Goal: Task Accomplishment & Management: Manage account settings

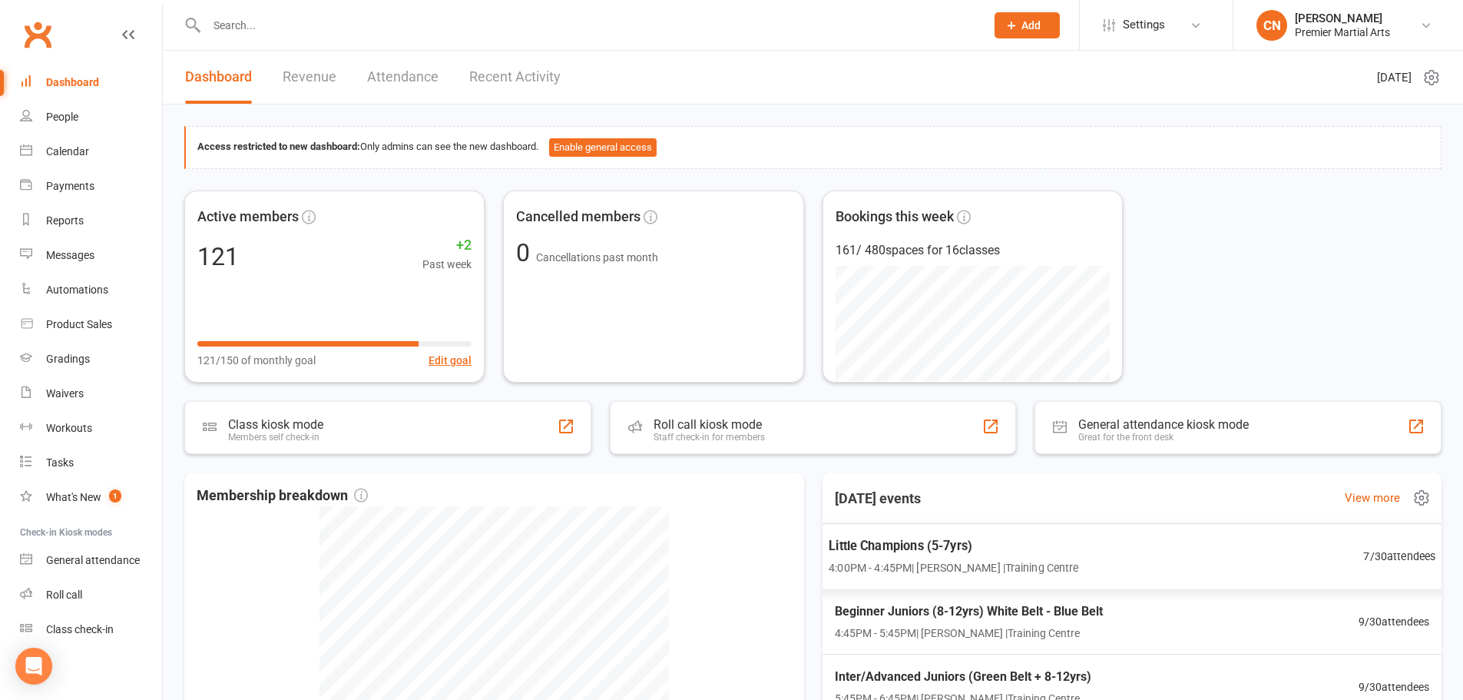
click at [719, 303] on div "Little Champions (5-7yrs) 4:00PM - 4:45PM | [PERSON_NAME] | Training Centre 7 /…" at bounding box center [1131, 556] width 644 height 67
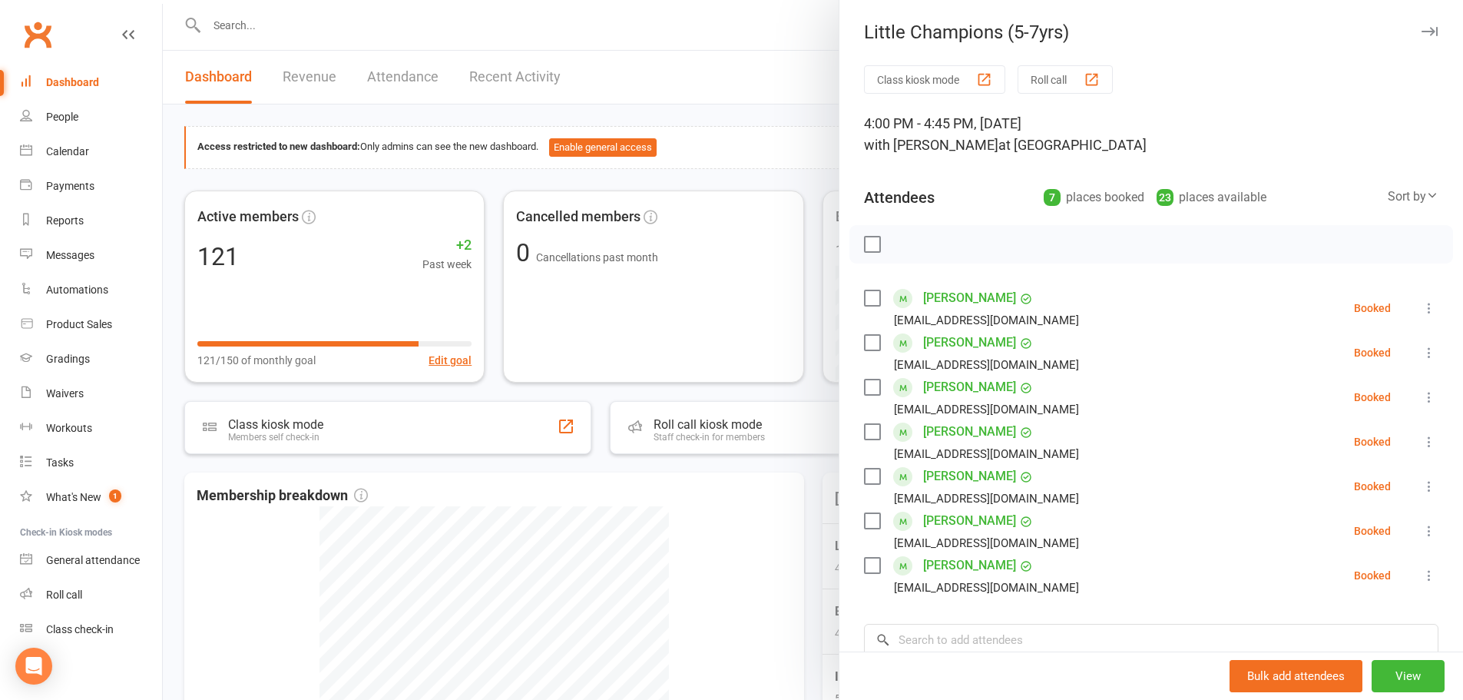
click at [78, 78] on div "Dashboard" at bounding box center [72, 82] width 53 height 12
click at [60, 119] on div "People" at bounding box center [62, 117] width 32 height 12
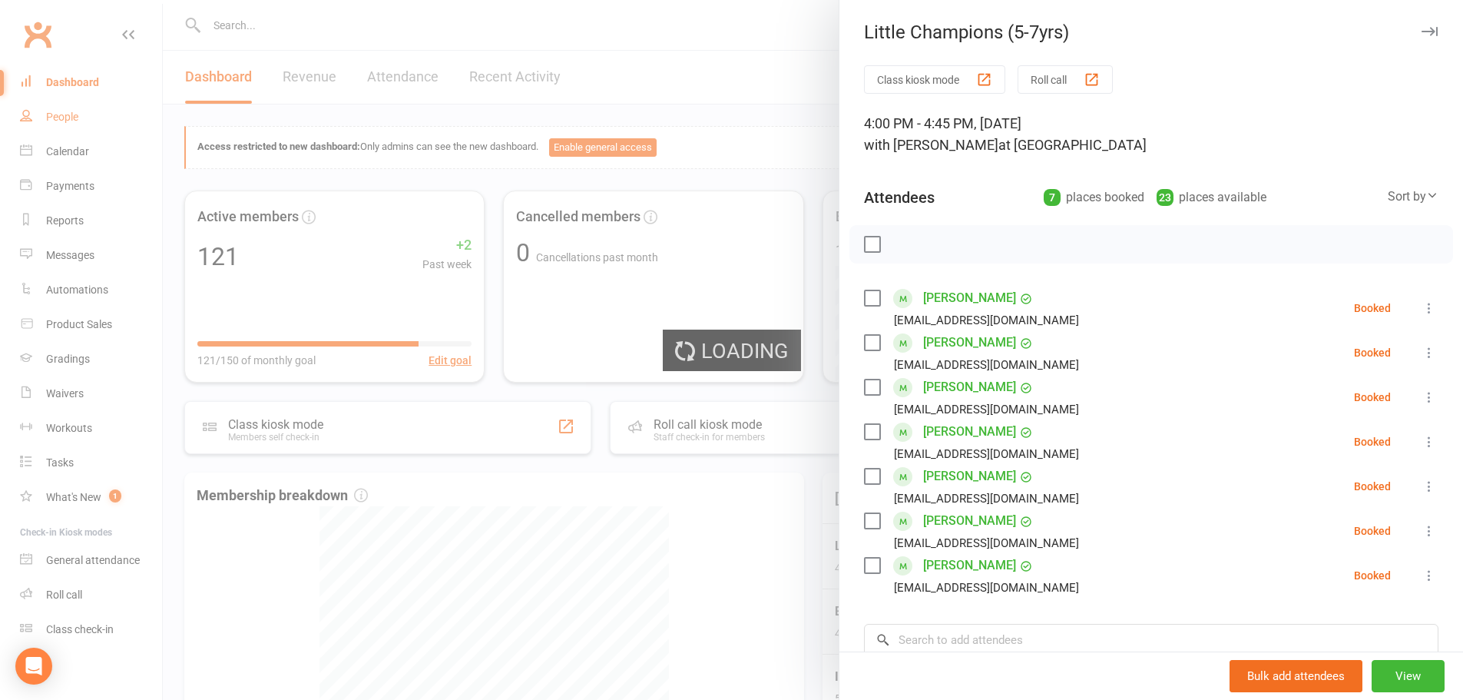
select select "100"
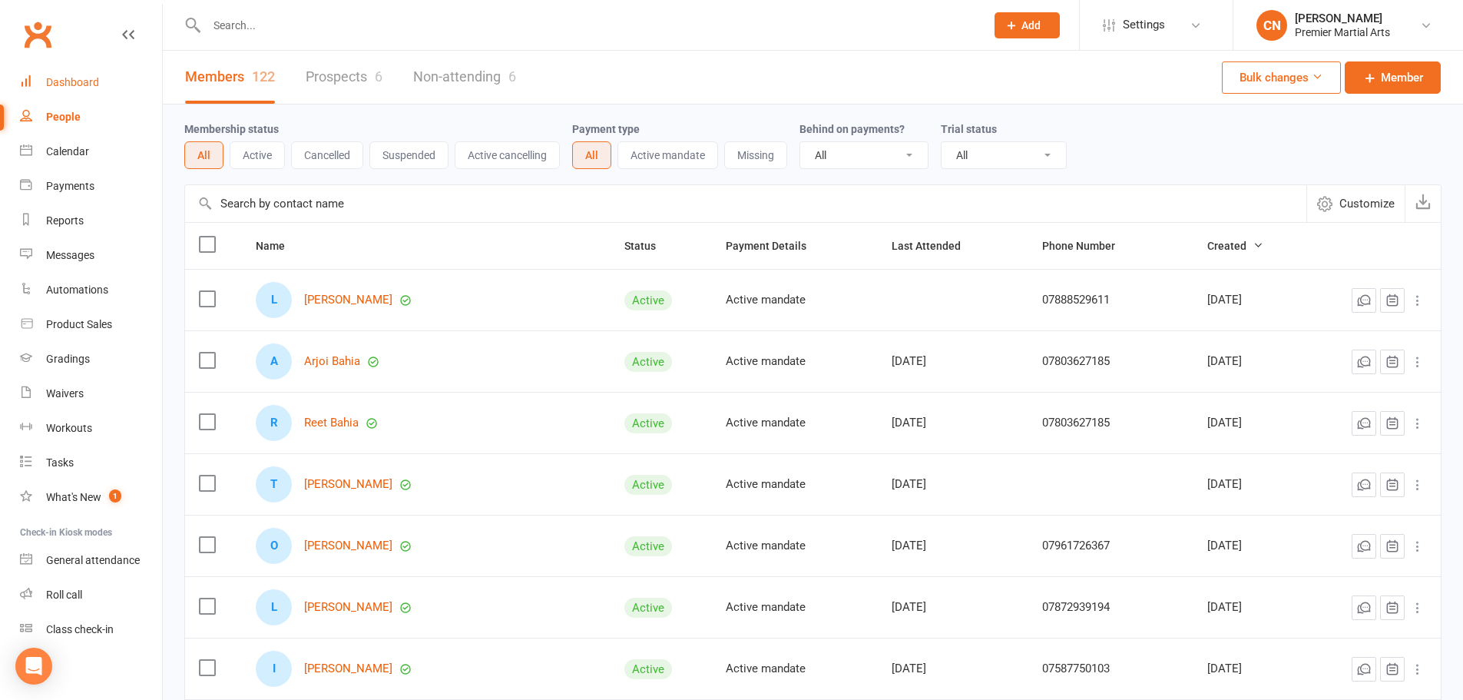
click at [74, 82] on div "Dashboard" at bounding box center [72, 82] width 53 height 12
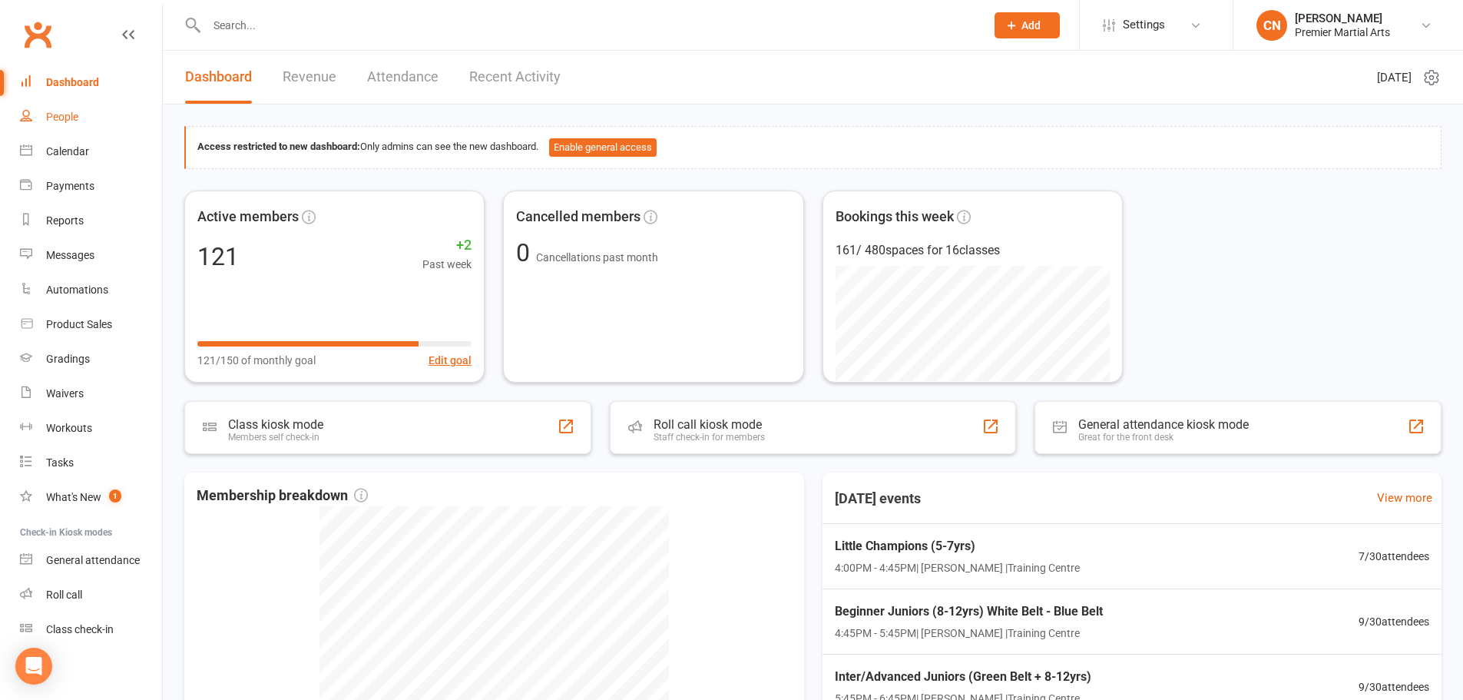
click at [68, 117] on div "People" at bounding box center [62, 117] width 32 height 12
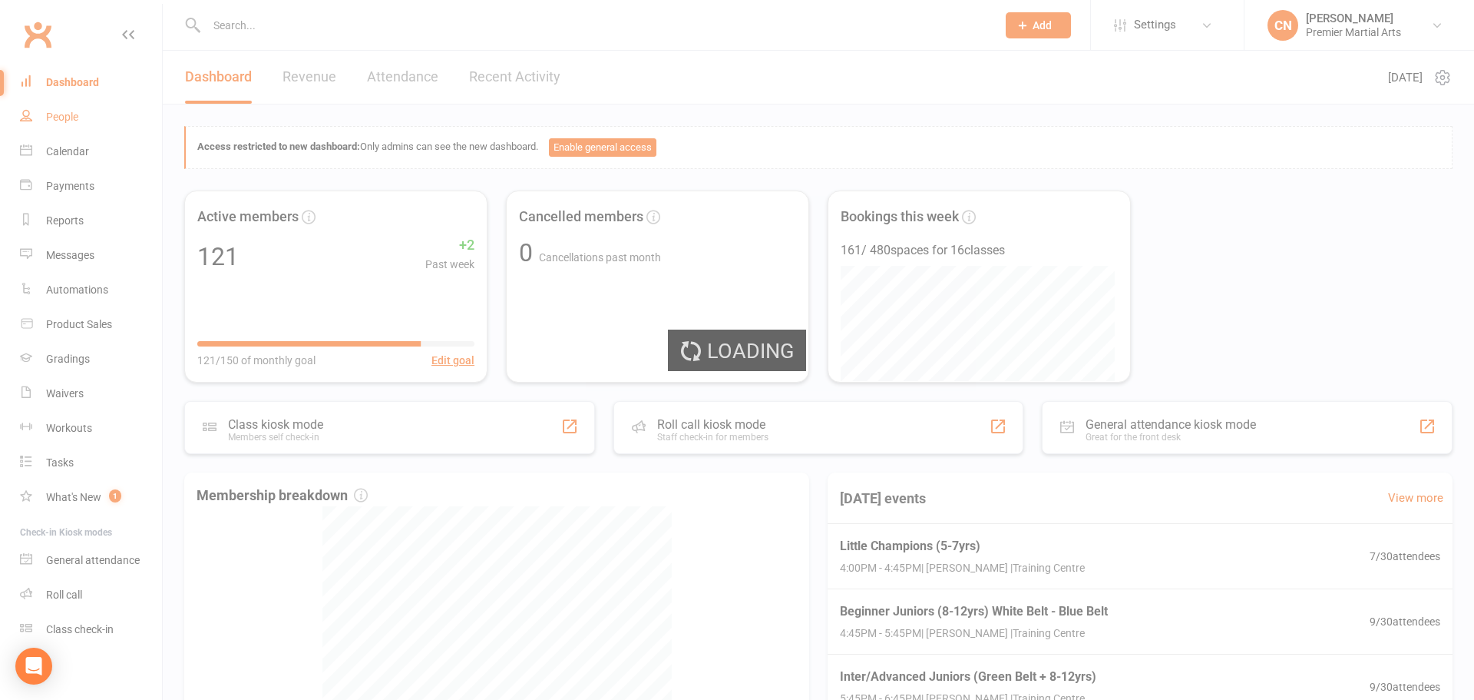
select select "100"
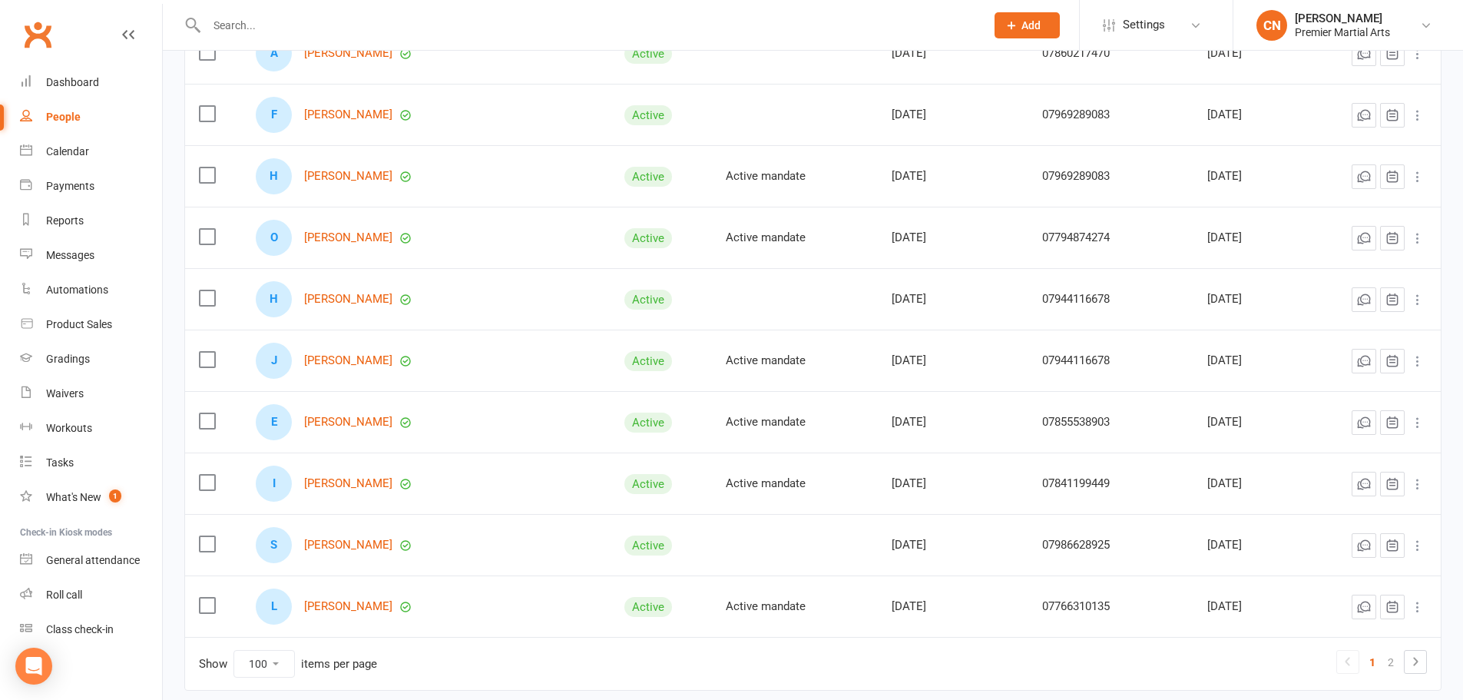
scroll to position [5849, 0]
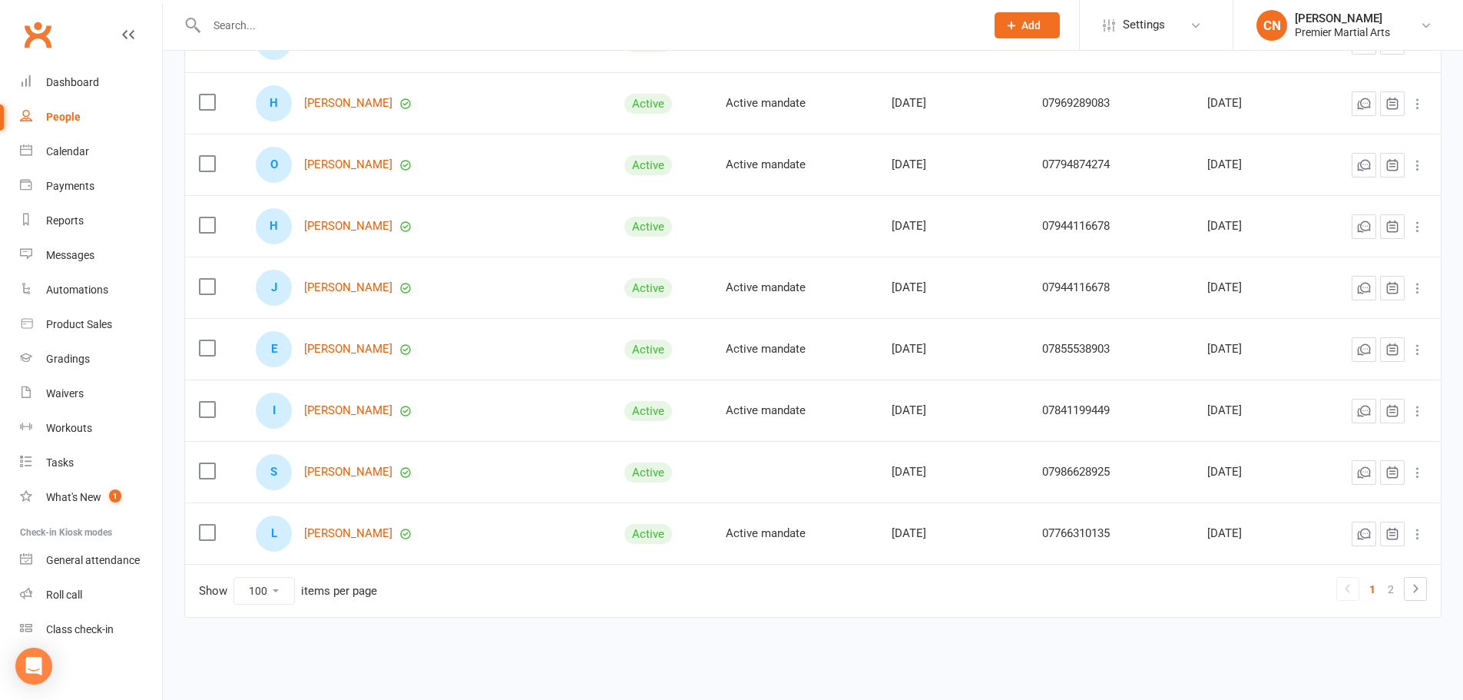
click at [267, 303] on select "10 25 50 100" at bounding box center [264, 590] width 60 height 26
click at [234, 303] on select "10 25 50 100" at bounding box center [264, 590] width 60 height 26
click at [719, 303] on link "2" at bounding box center [1390, 589] width 18 height 22
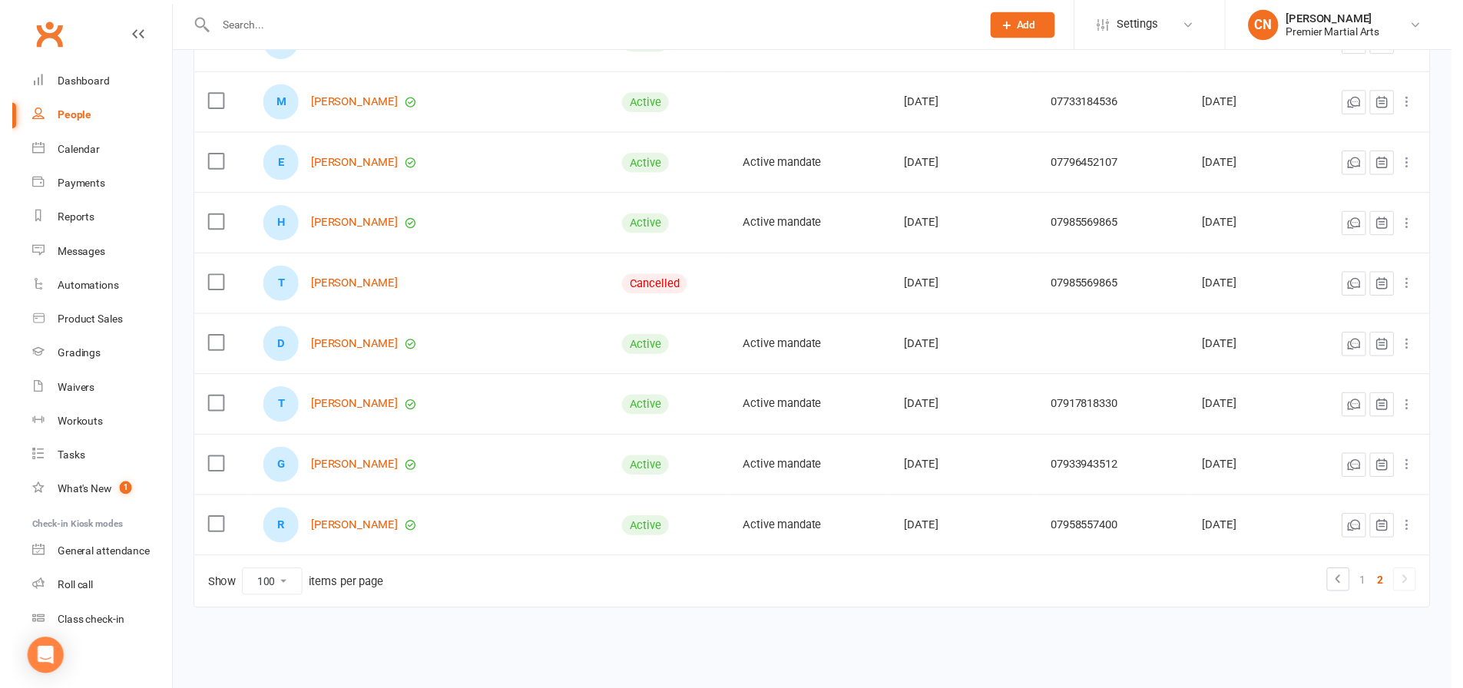
scroll to position [1057, 0]
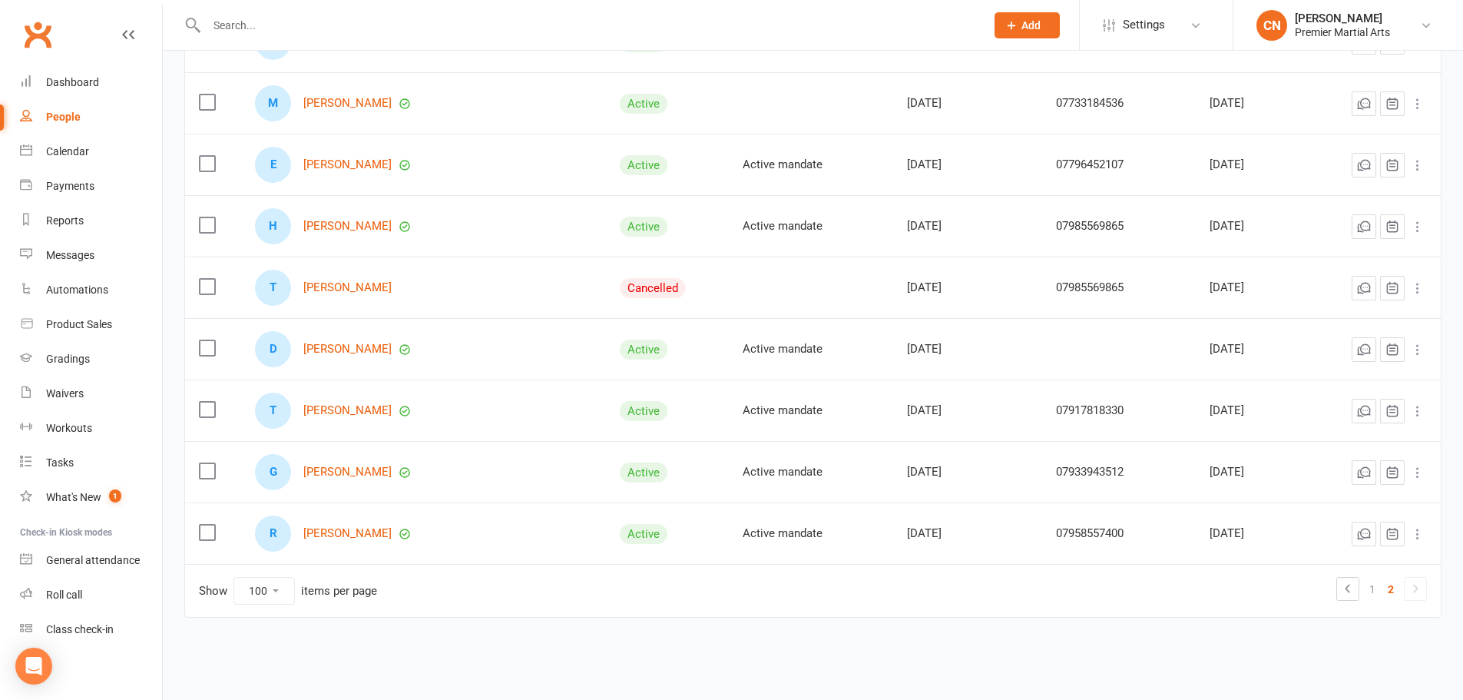
click at [203, 284] on label at bounding box center [206, 286] width 15 height 15
click at [203, 279] on input "checkbox" at bounding box center [206, 279] width 15 height 0
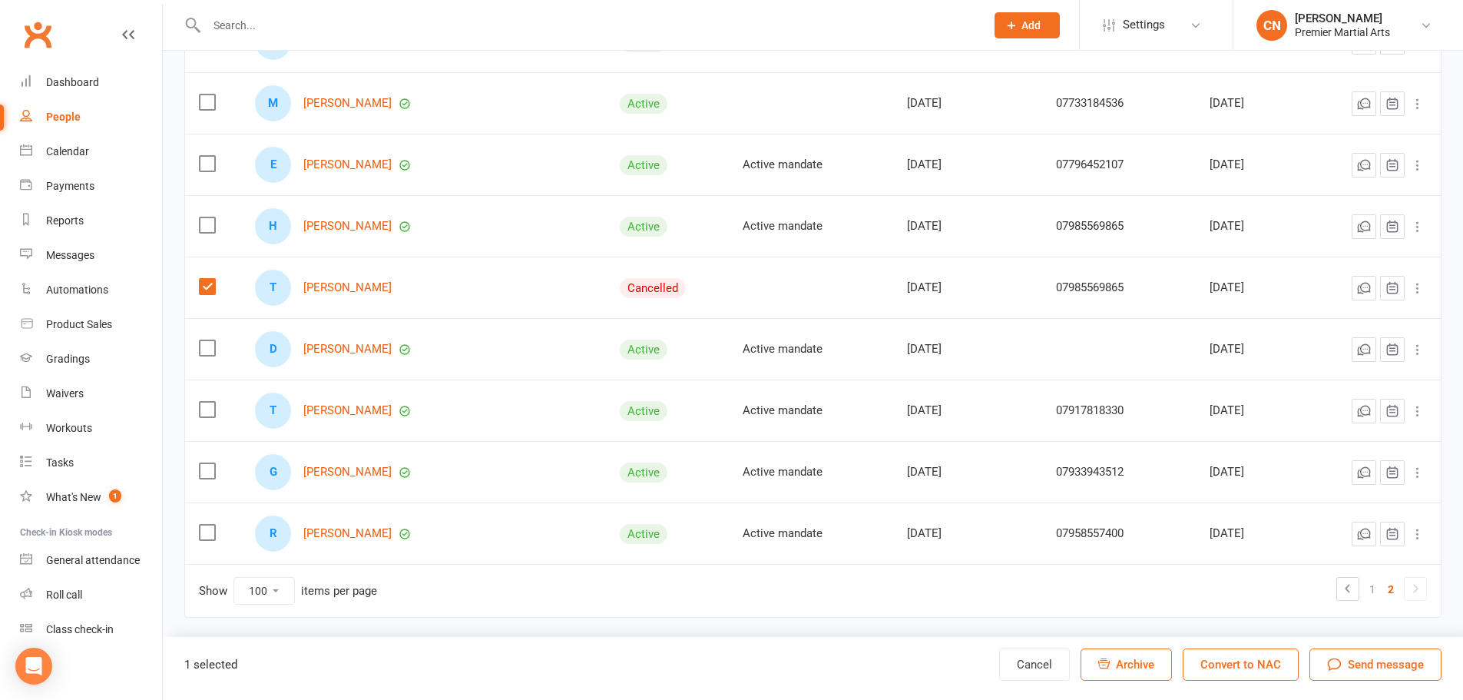
click at [719, 303] on button "Convert to NAC" at bounding box center [1241, 664] width 116 height 32
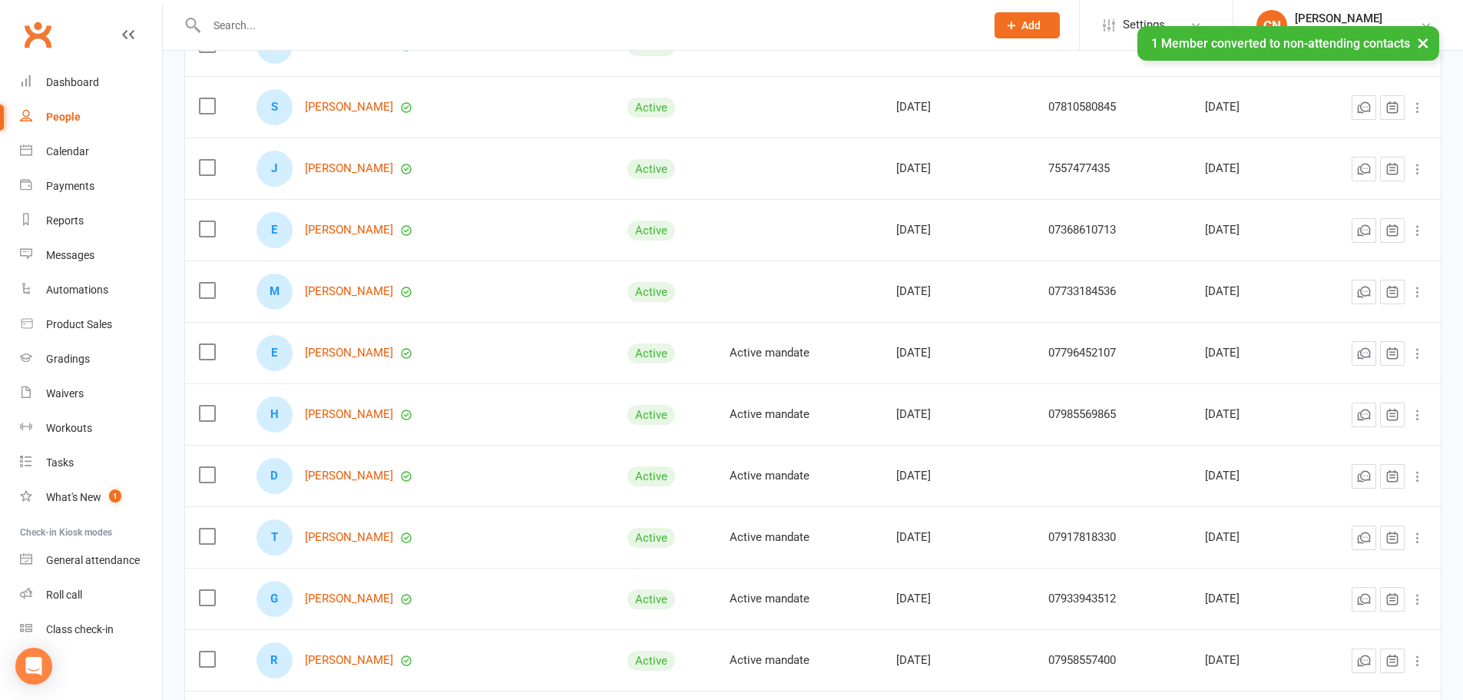
scroll to position [996, 0]
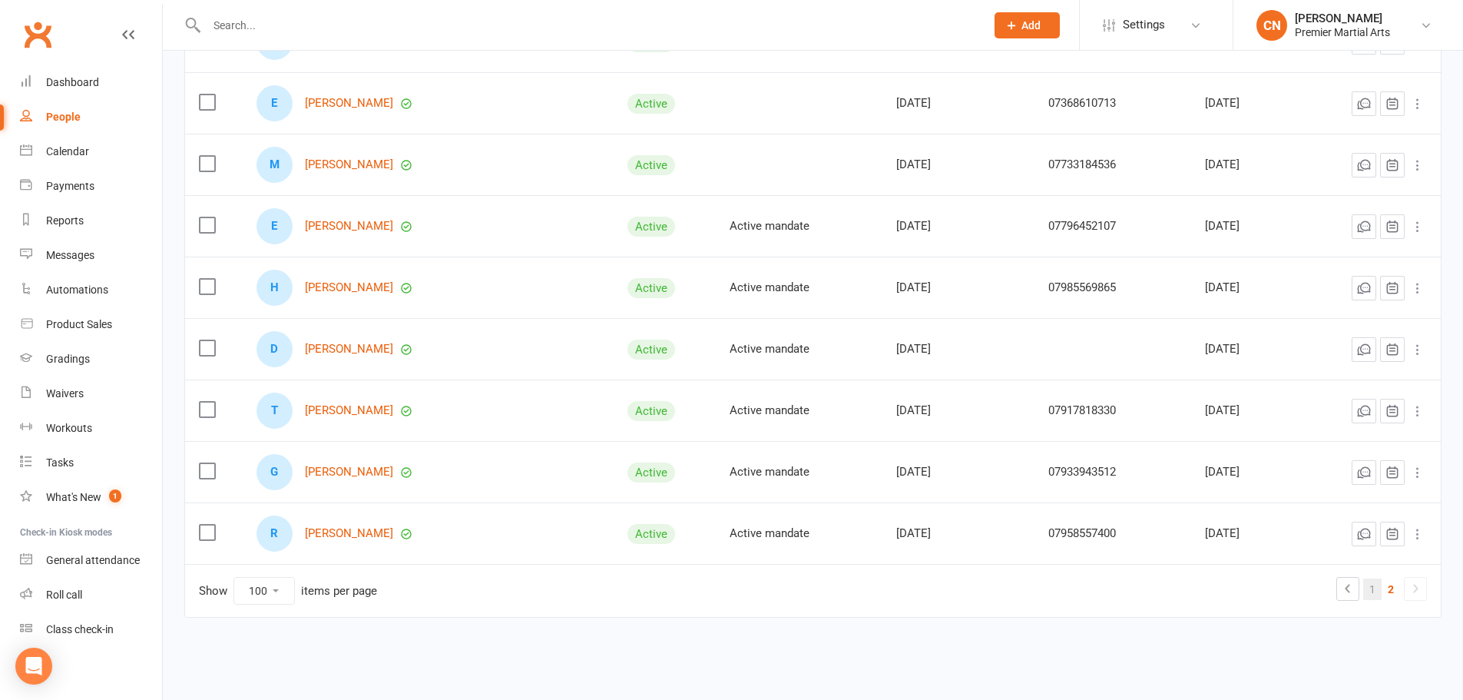
click at [719, 303] on link "1" at bounding box center [1372, 589] width 18 height 22
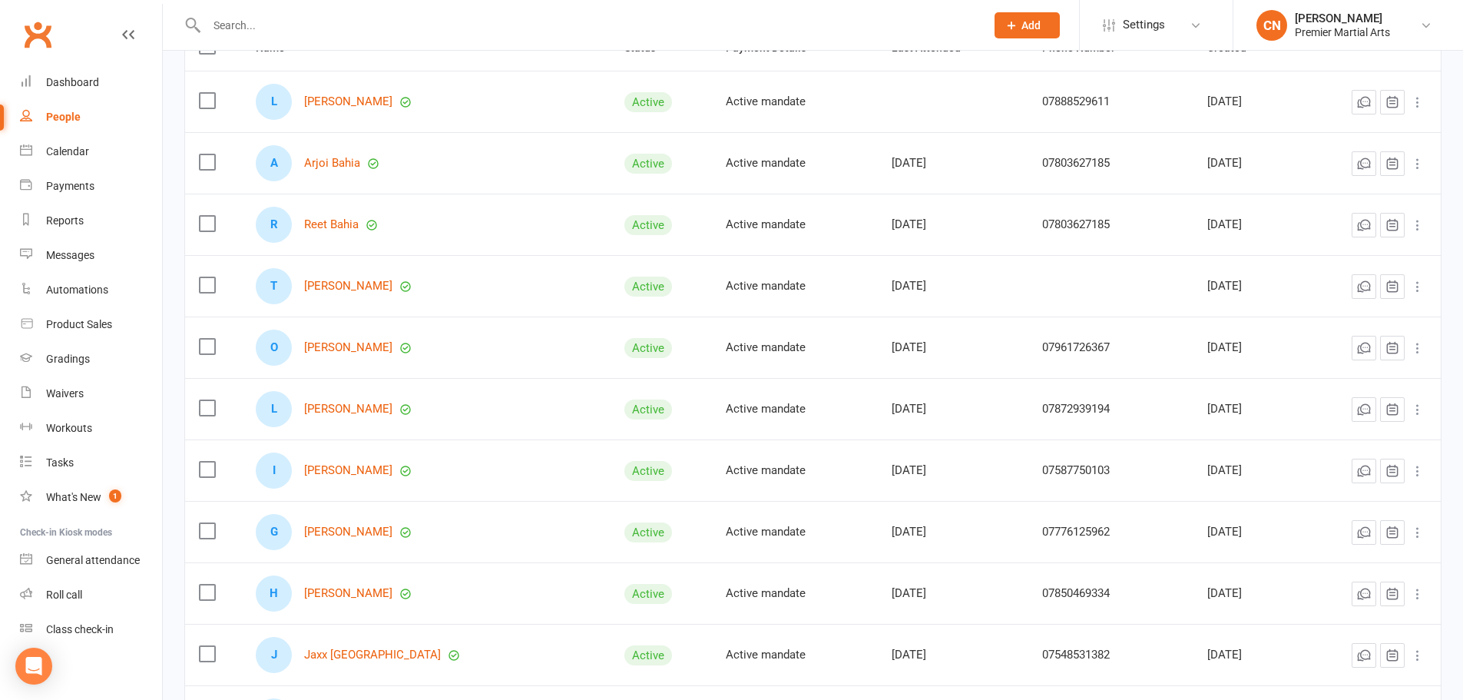
scroll to position [0, 0]
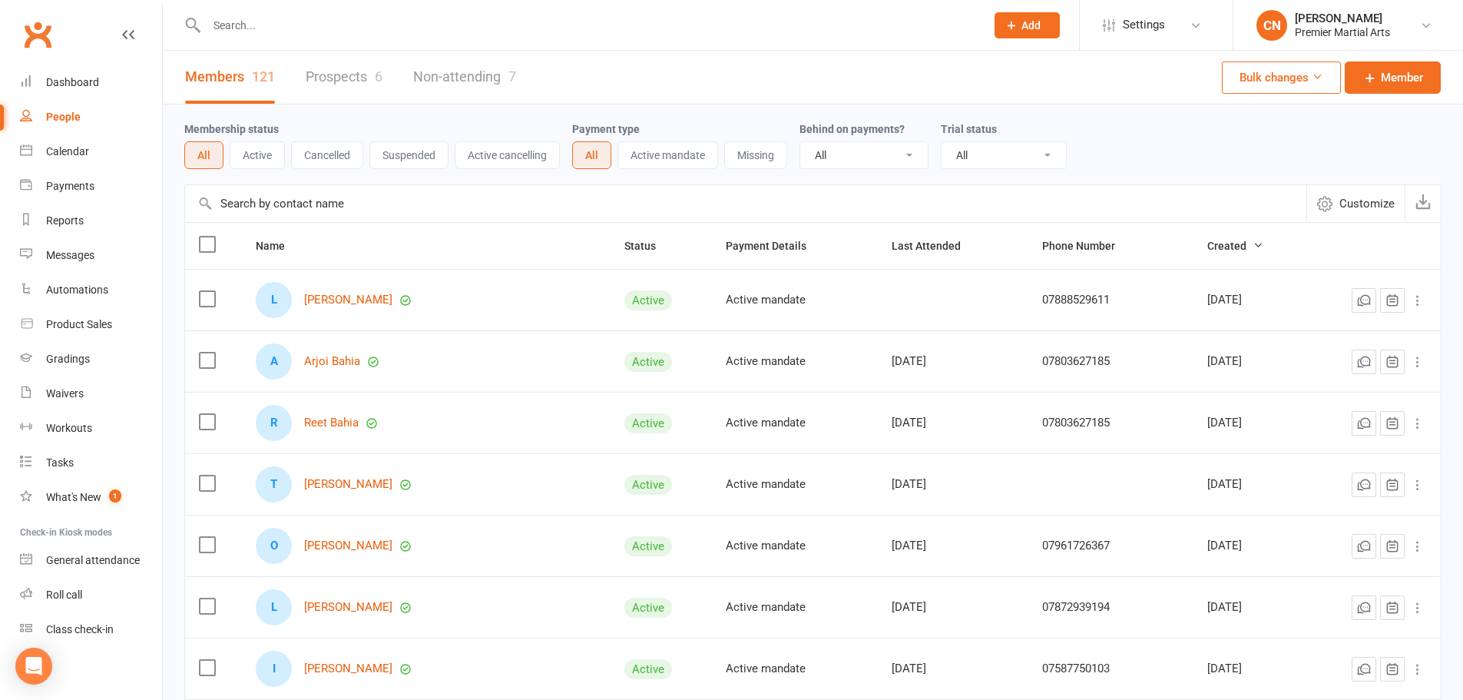
click at [491, 77] on link "Non-attending 7" at bounding box center [464, 77] width 103 height 53
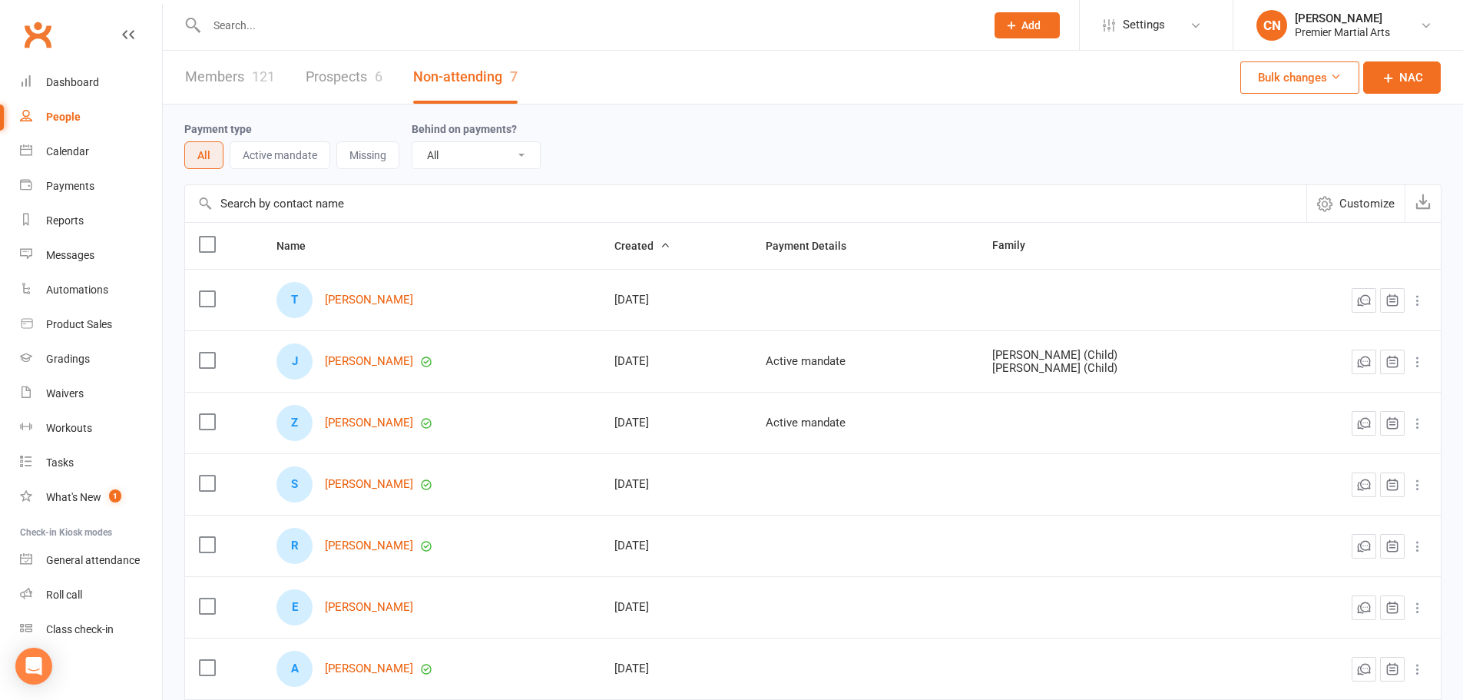
click at [68, 111] on div "People" at bounding box center [63, 117] width 35 height 12
click at [83, 78] on div "Dashboard" at bounding box center [72, 82] width 53 height 12
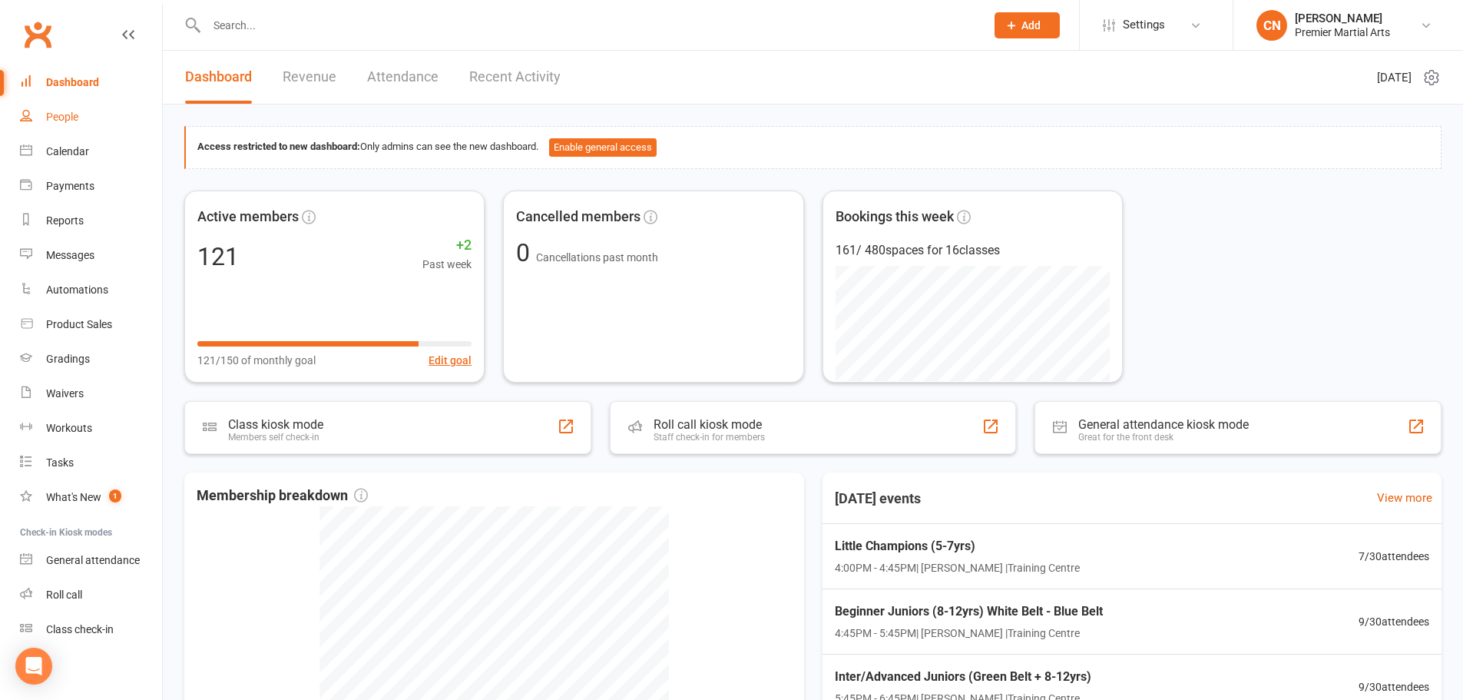
click at [71, 114] on div "People" at bounding box center [62, 117] width 32 height 12
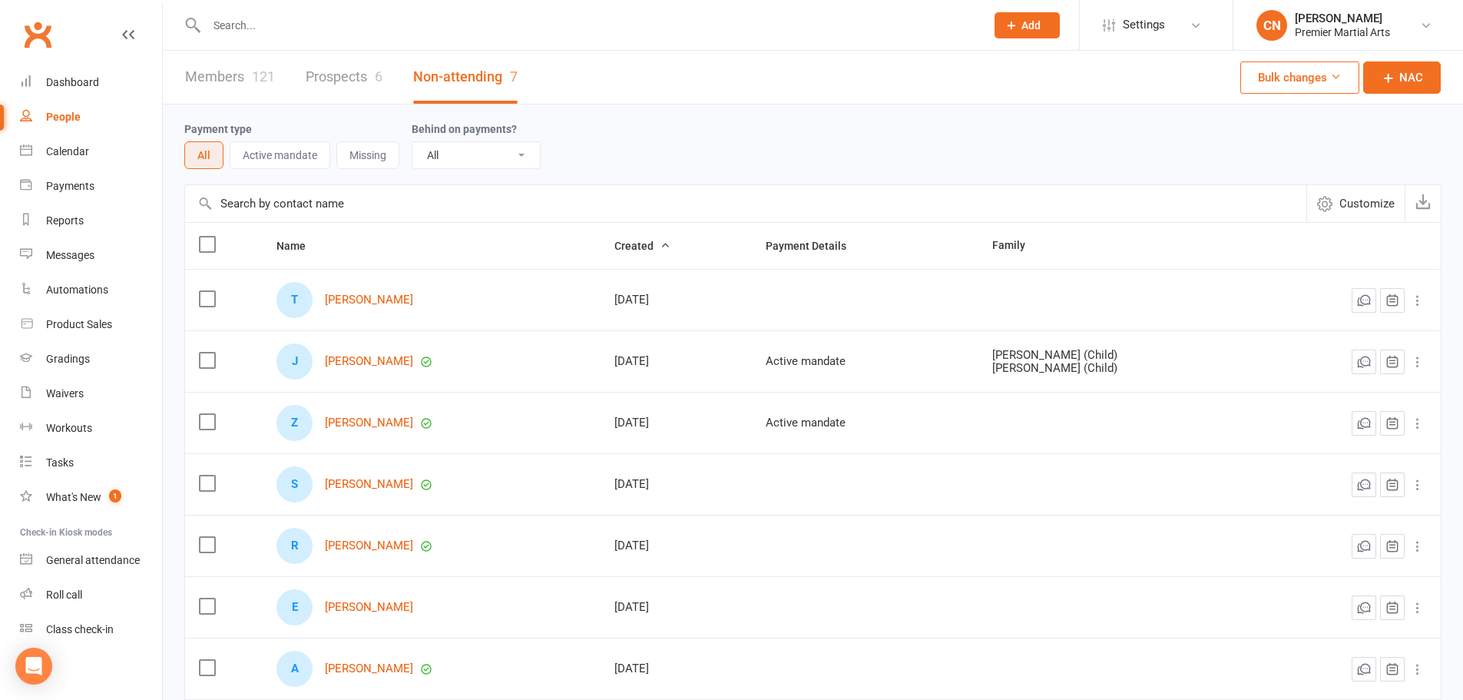
click at [241, 78] on link "Members 121" at bounding box center [230, 77] width 90 height 53
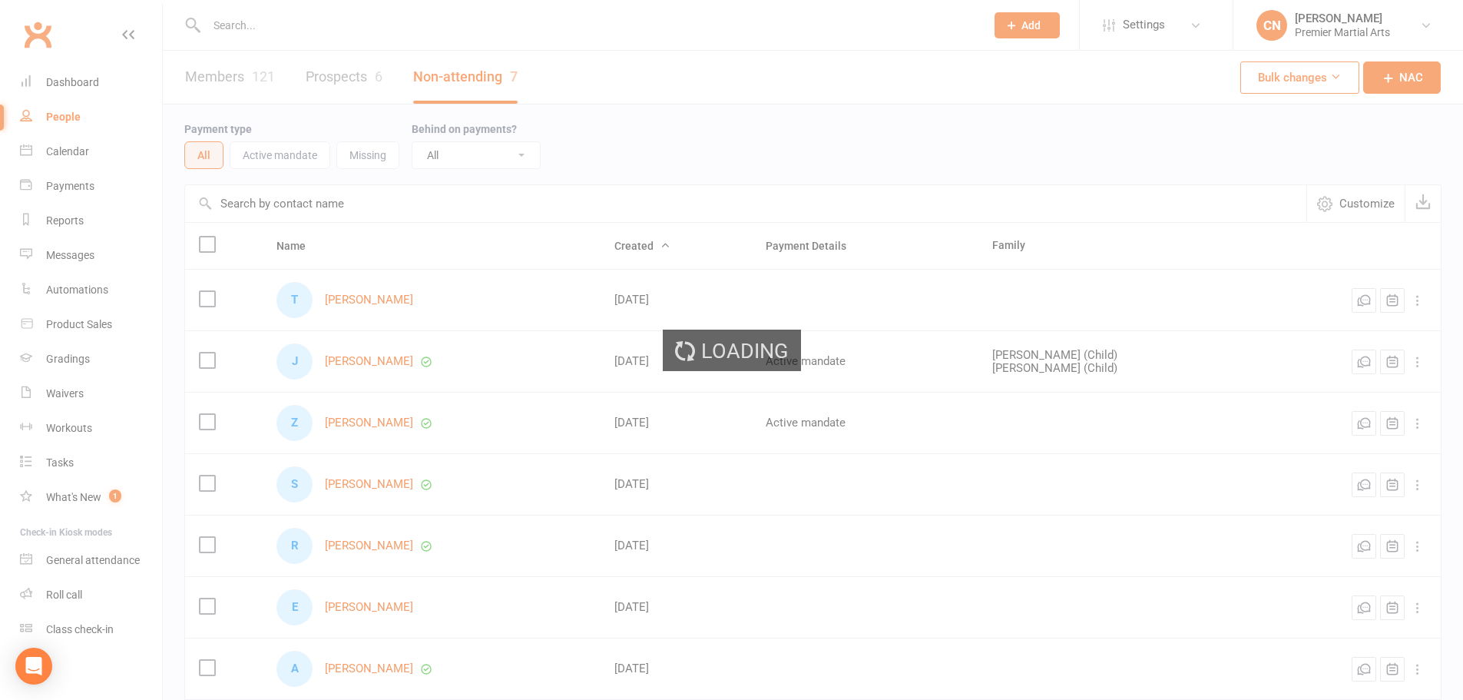
select select "100"
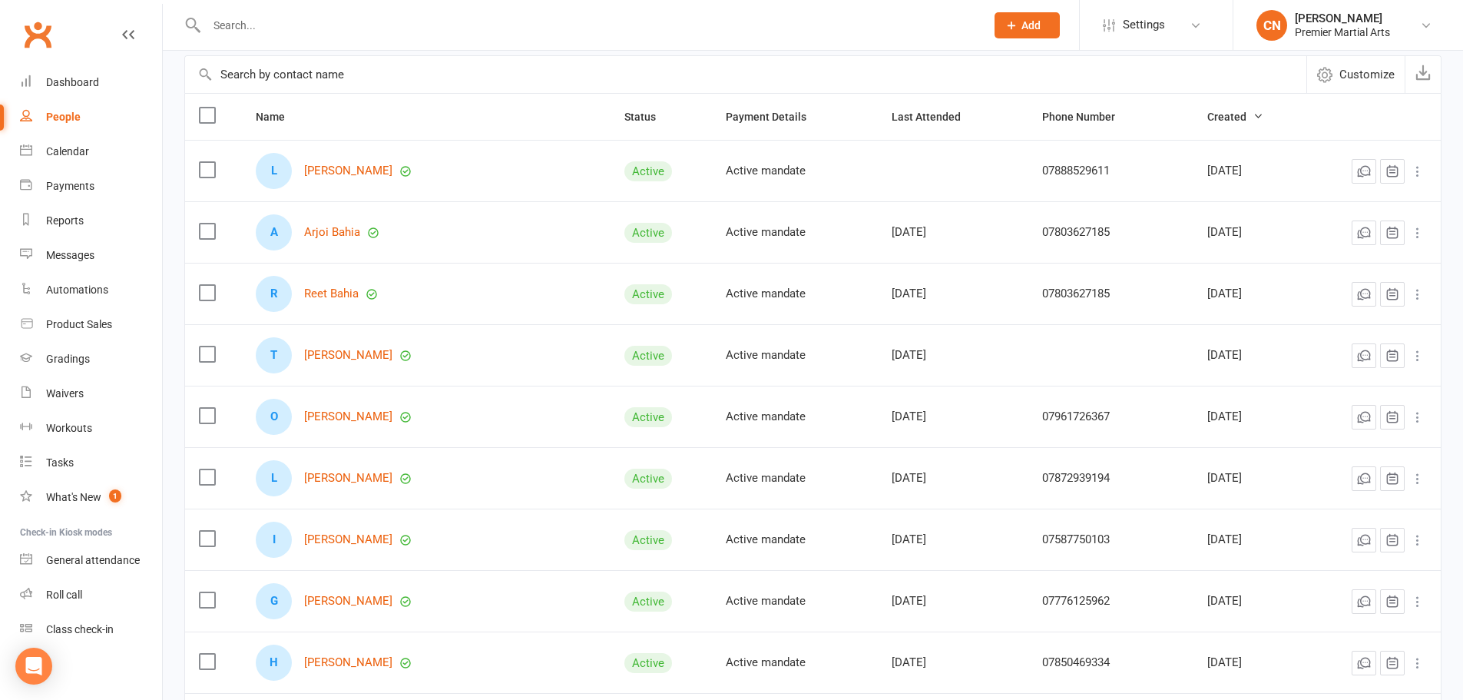
scroll to position [154, 0]
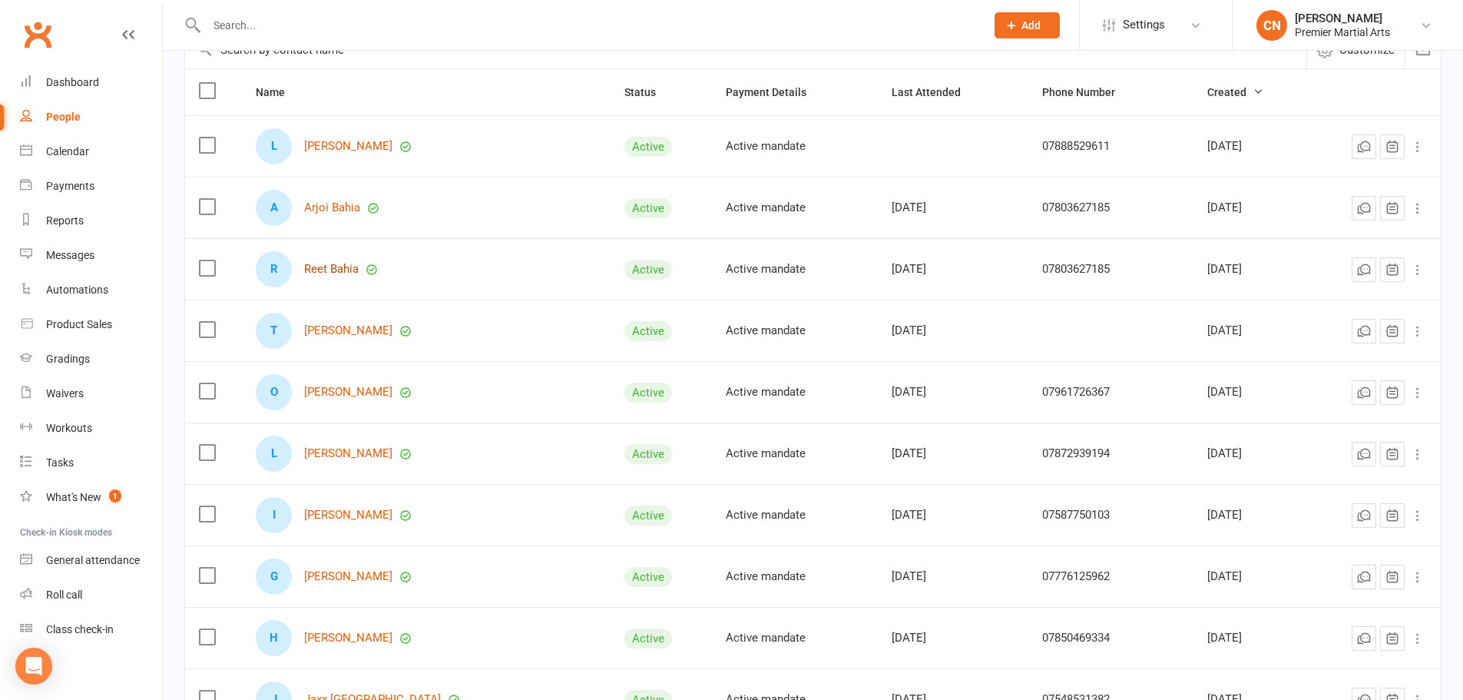
click at [345, 273] on link "Reet Bahia" at bounding box center [331, 269] width 55 height 13
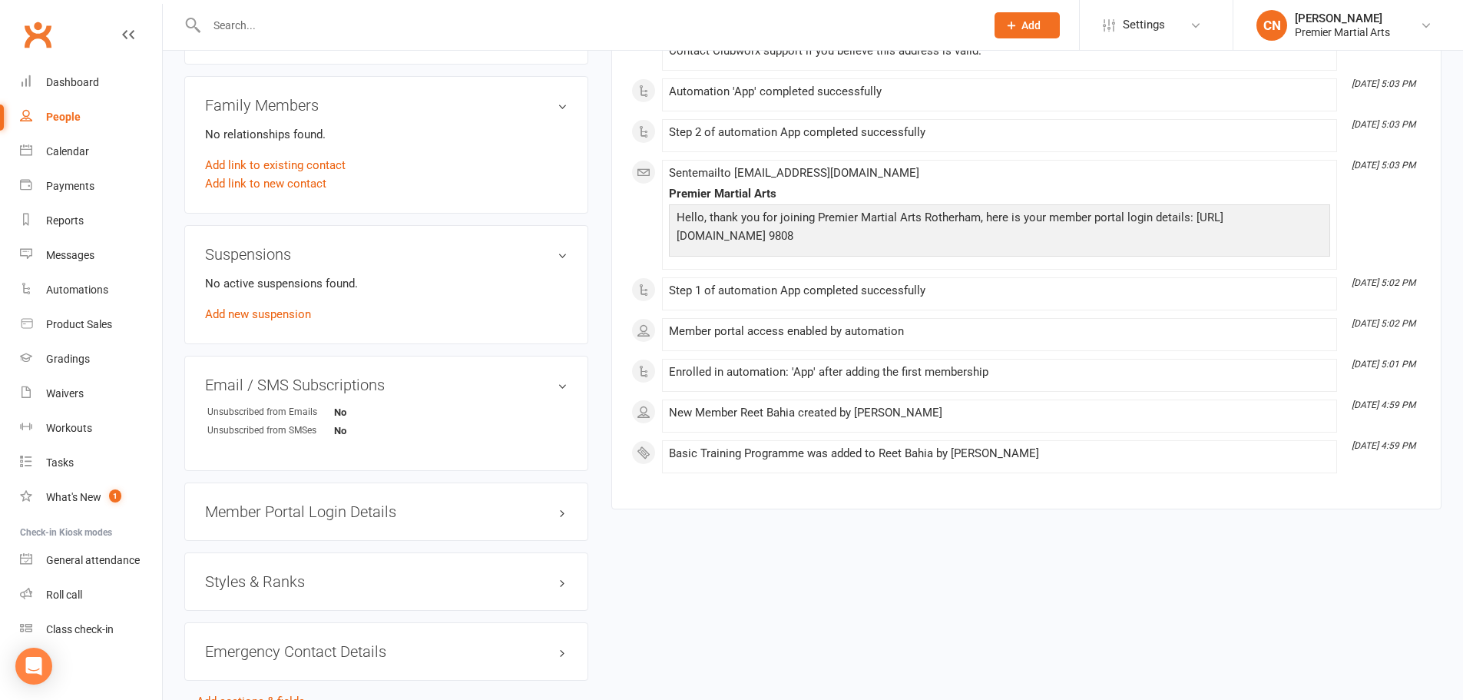
scroll to position [867, 0]
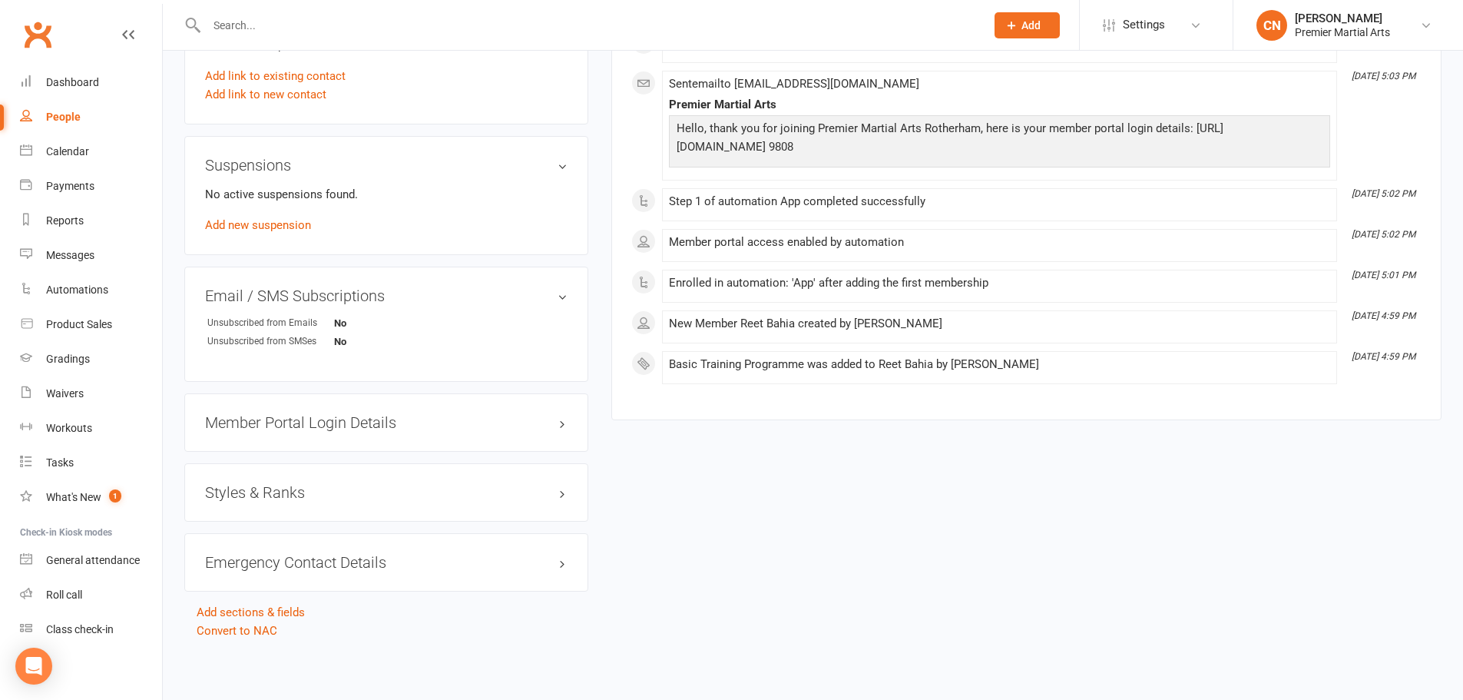
click at [396, 303] on h3 "Member Portal Login Details" at bounding box center [386, 422] width 362 height 17
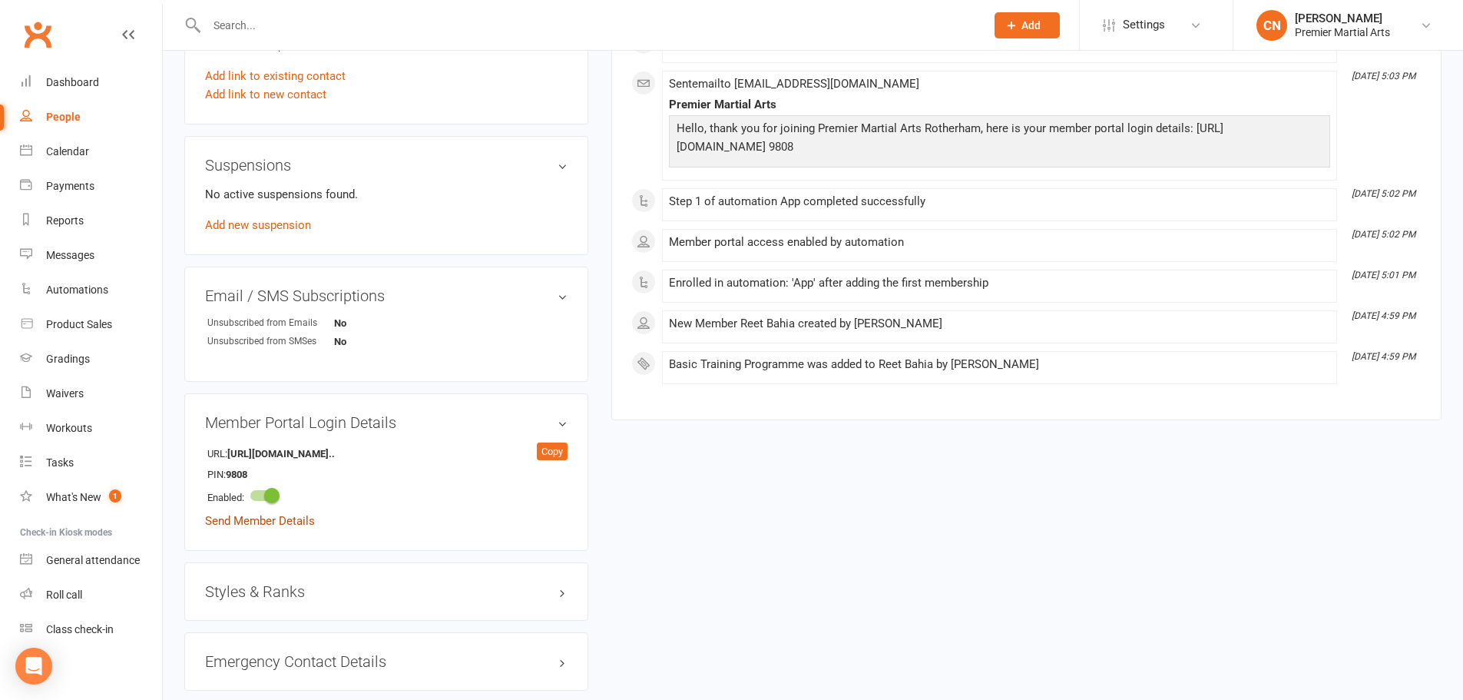
click at [283, 303] on link "Send Member Details" at bounding box center [260, 521] width 110 height 14
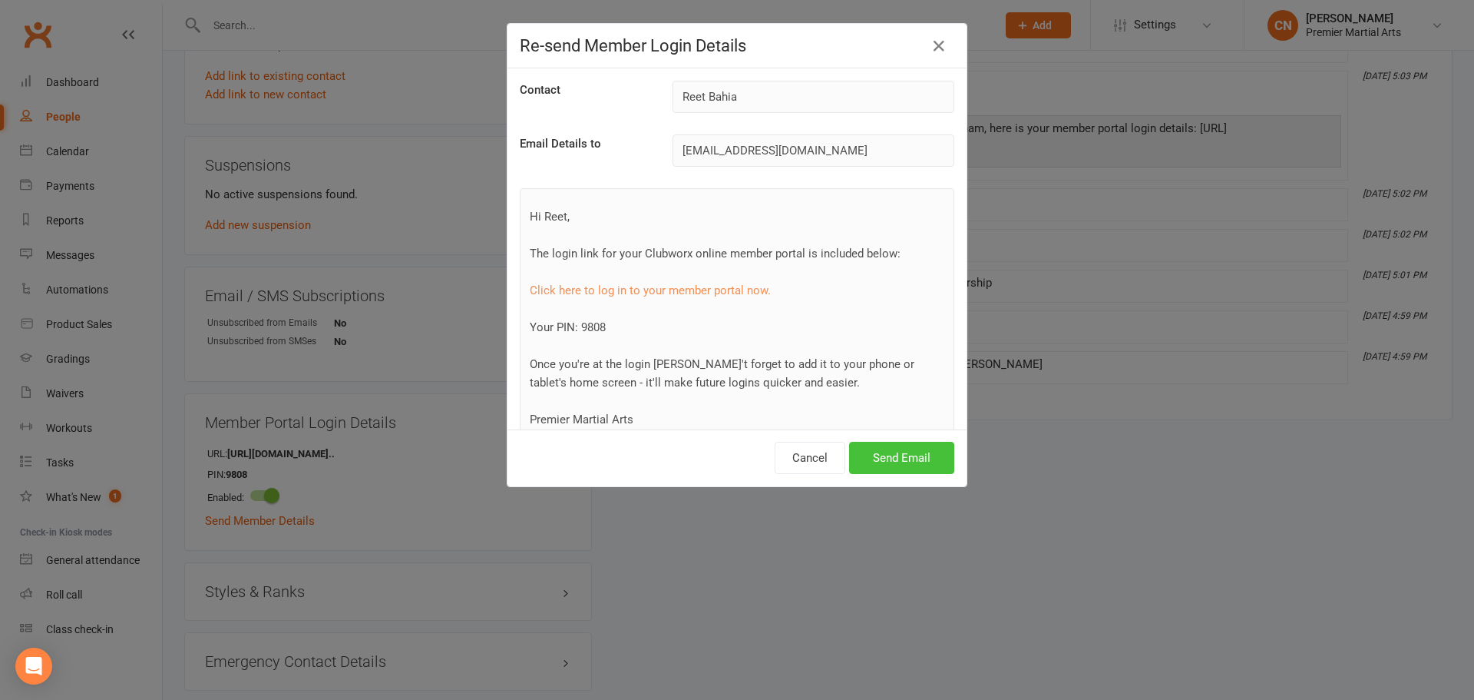
click at [719, 303] on button "Send Email" at bounding box center [901, 458] width 105 height 32
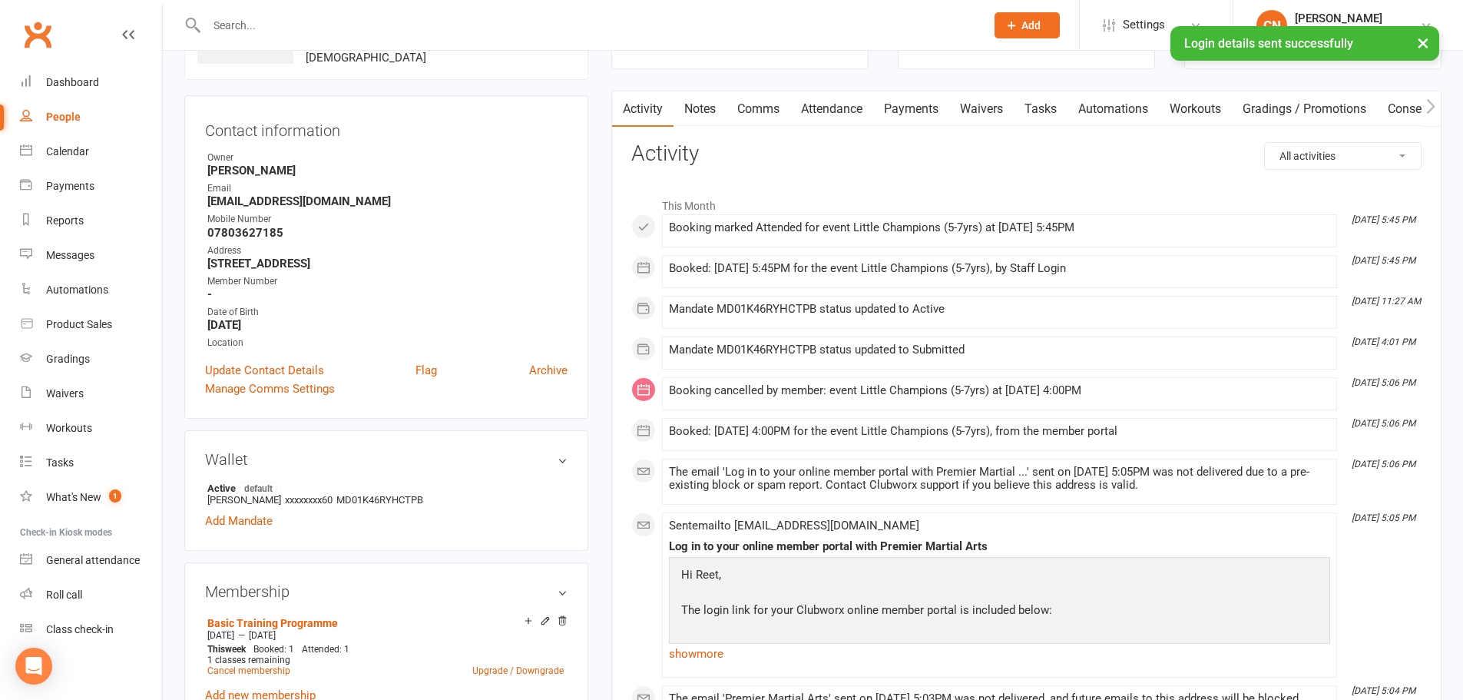
scroll to position [0, 0]
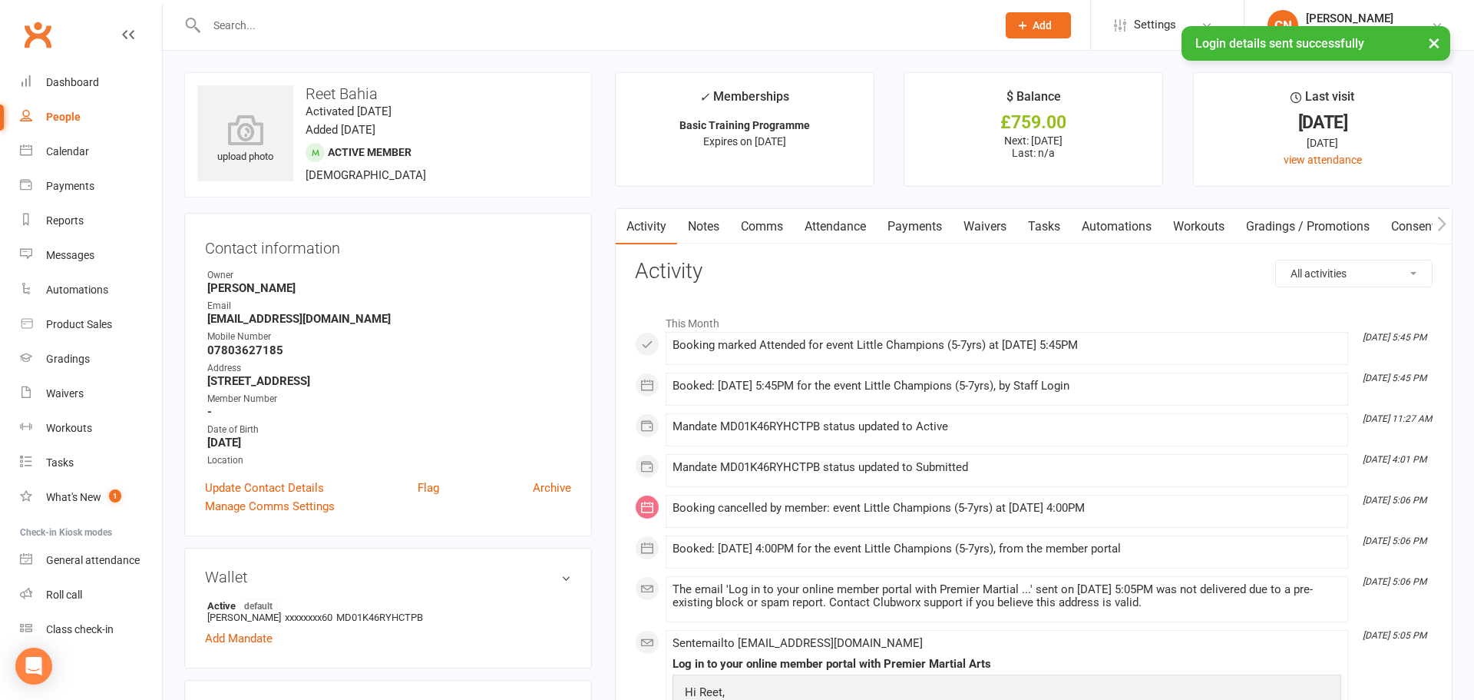
select select "100"
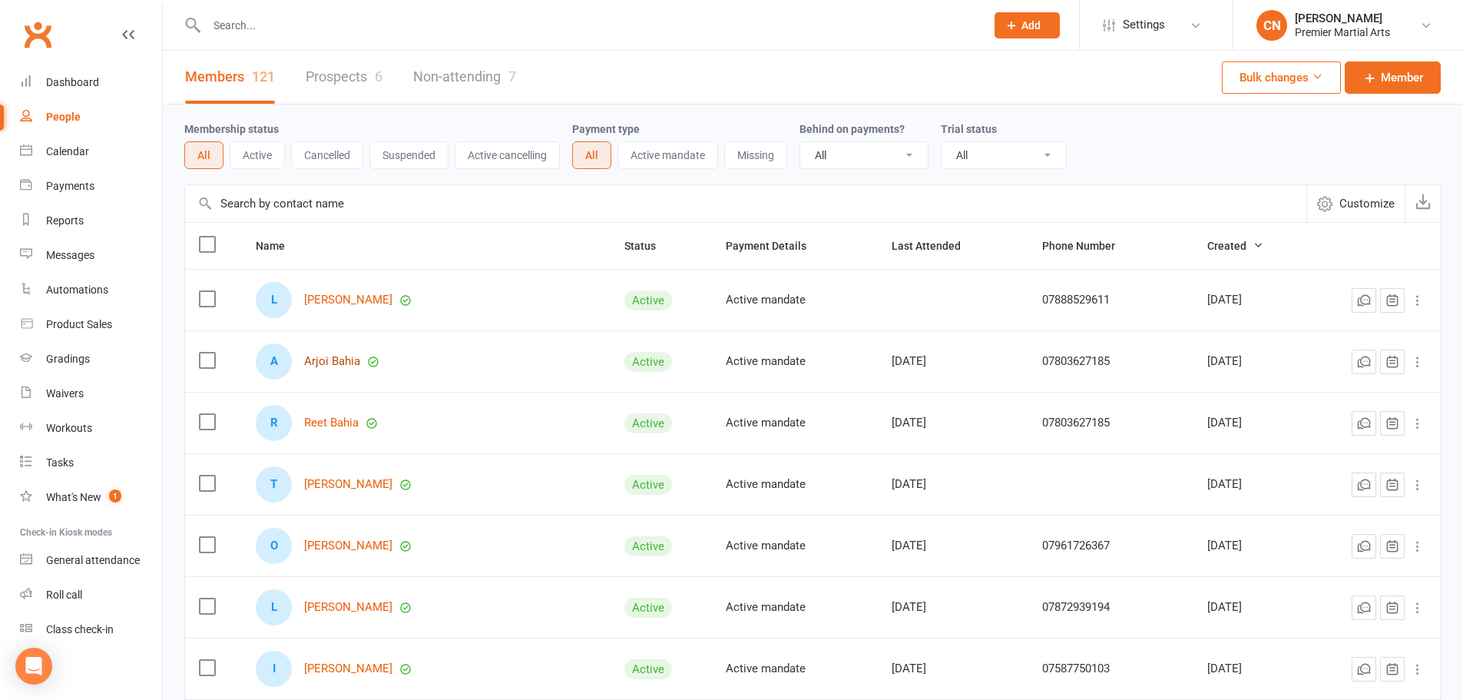
click at [335, 303] on link "Arjoi Bahia" at bounding box center [332, 361] width 56 height 13
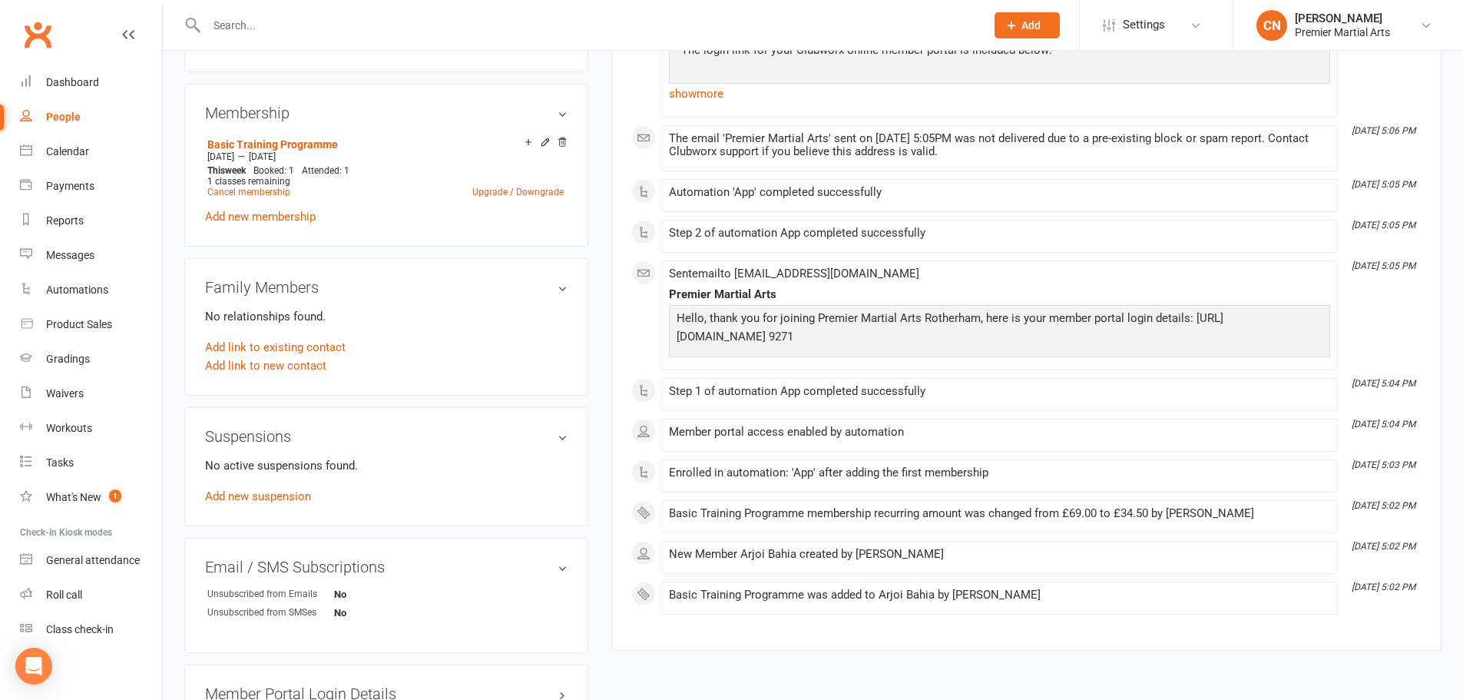
scroll to position [845, 0]
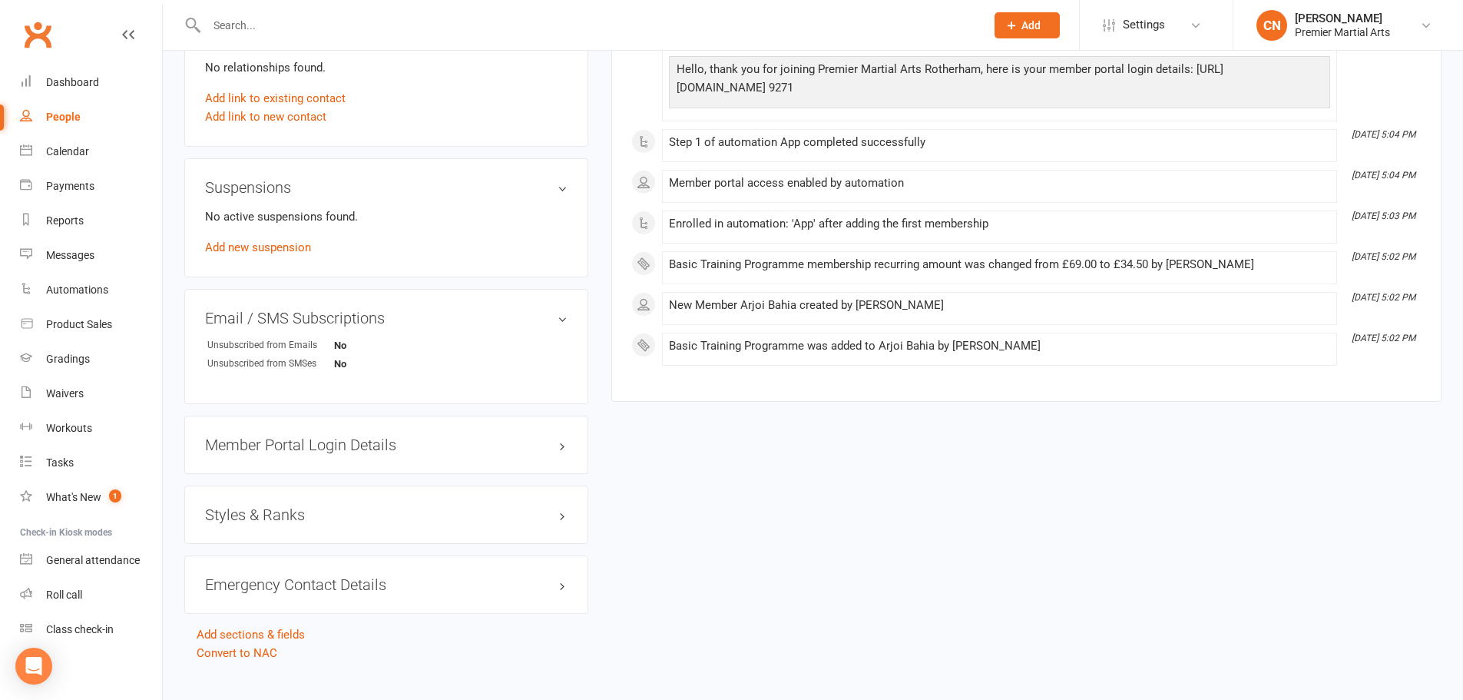
click at [317, 303] on div "Member Portal Login Details" at bounding box center [386, 444] width 404 height 58
click at [319, 303] on h3 "Member Portal Login Details" at bounding box center [386, 444] width 362 height 17
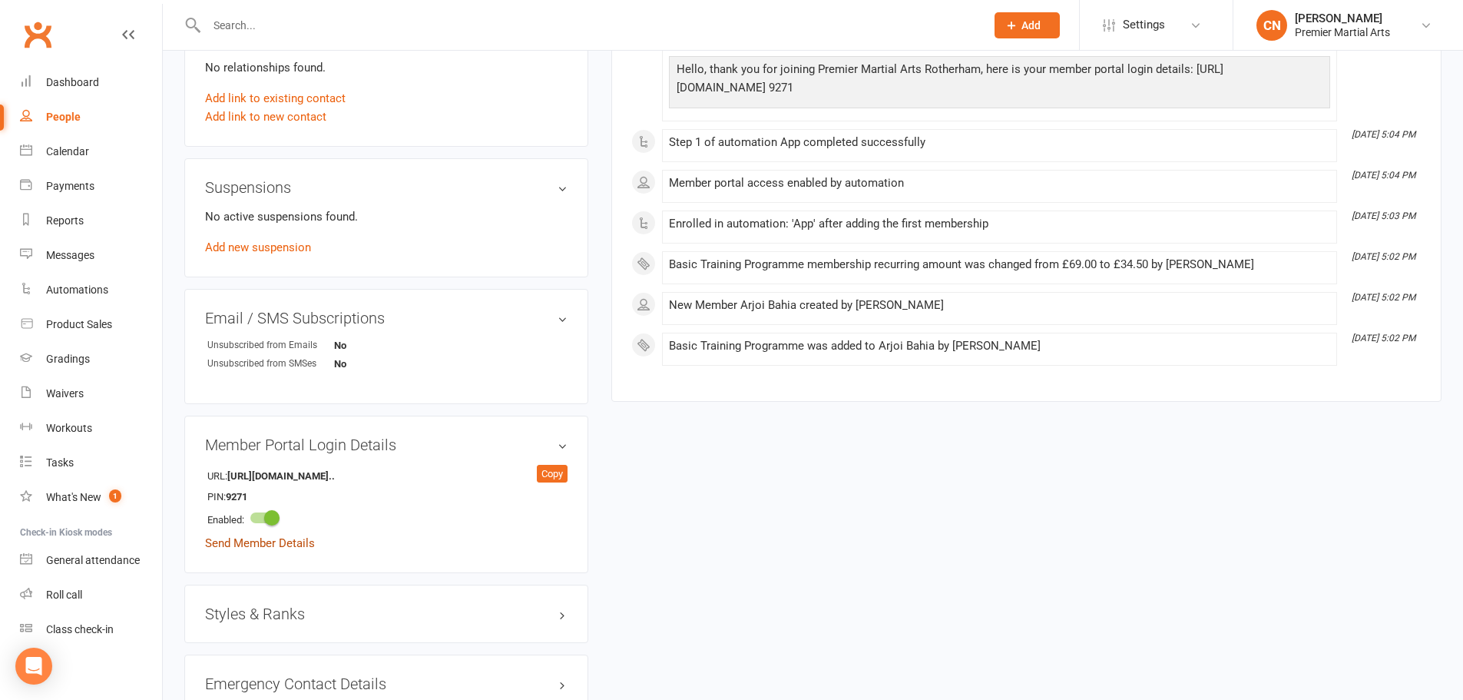
click at [289, 303] on link "Send Member Details" at bounding box center [260, 543] width 110 height 14
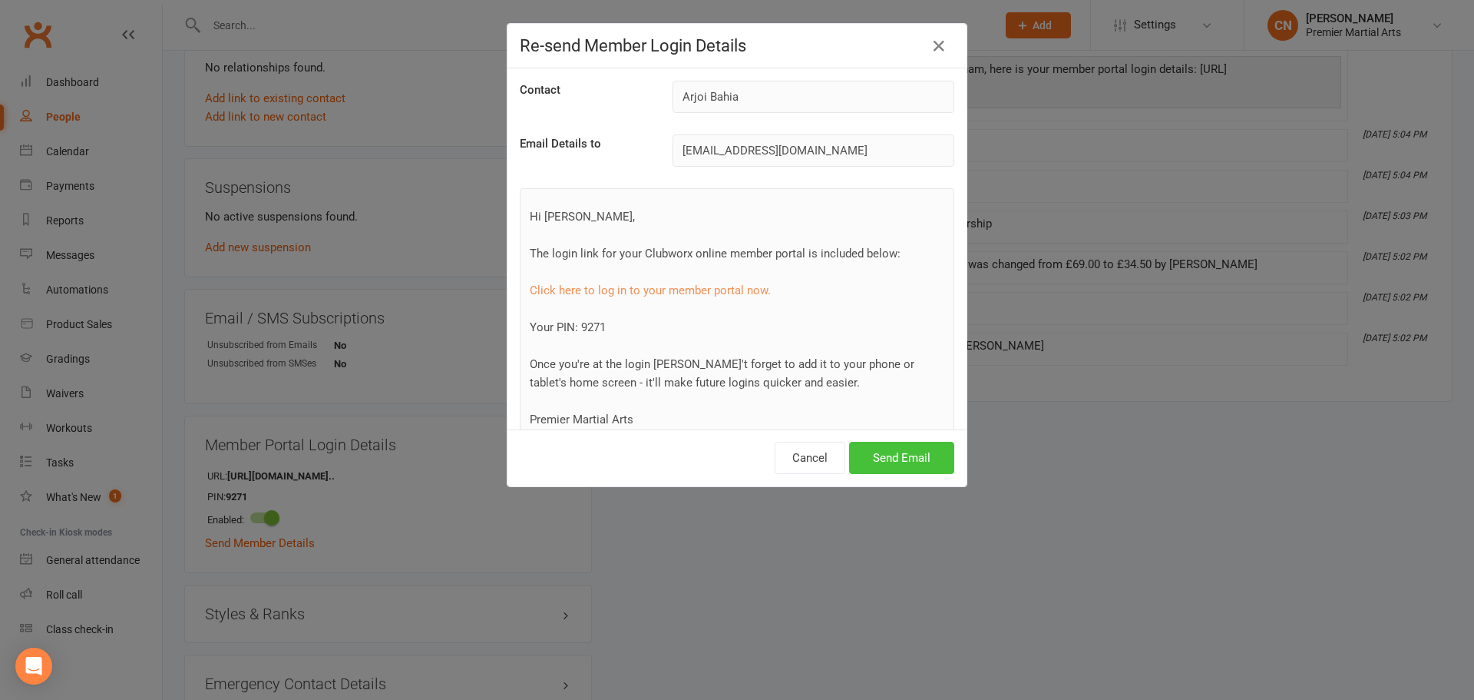
click at [719, 303] on button "Send Email" at bounding box center [901, 458] width 105 height 32
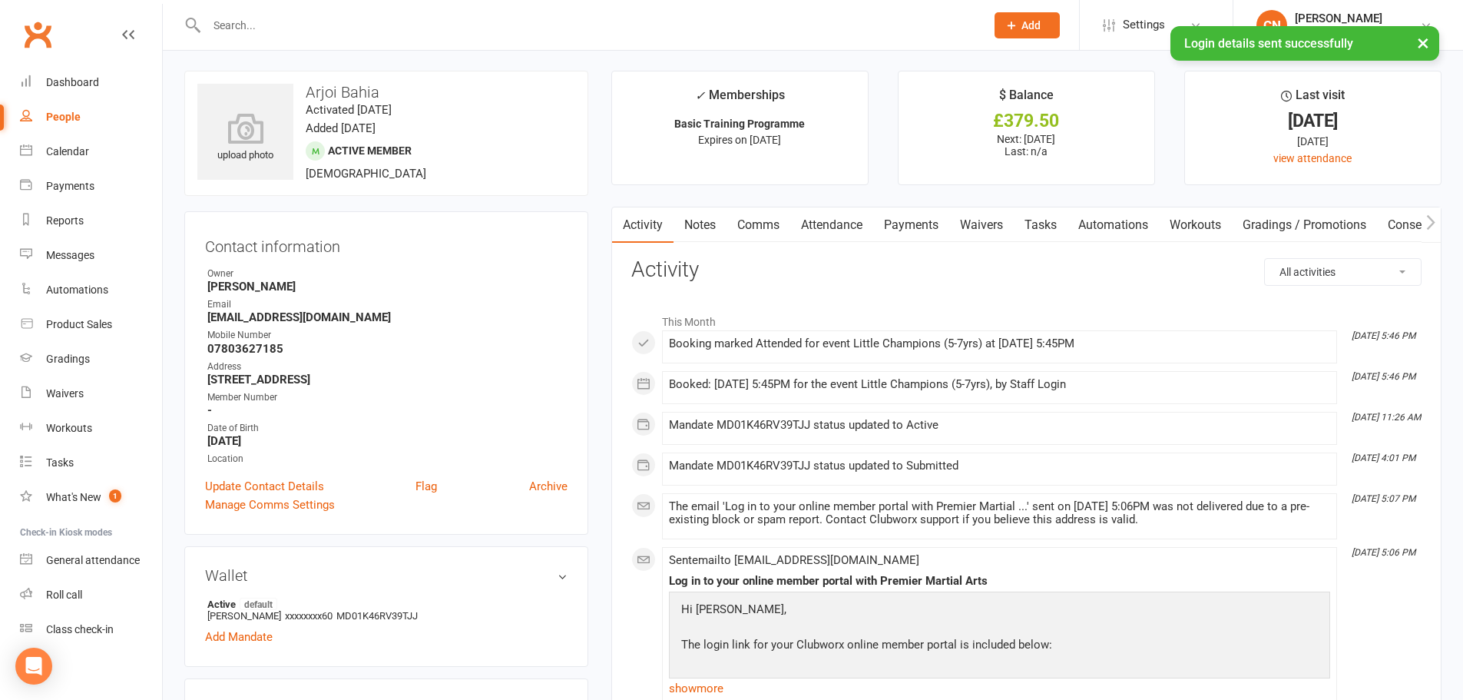
scroll to position [0, 0]
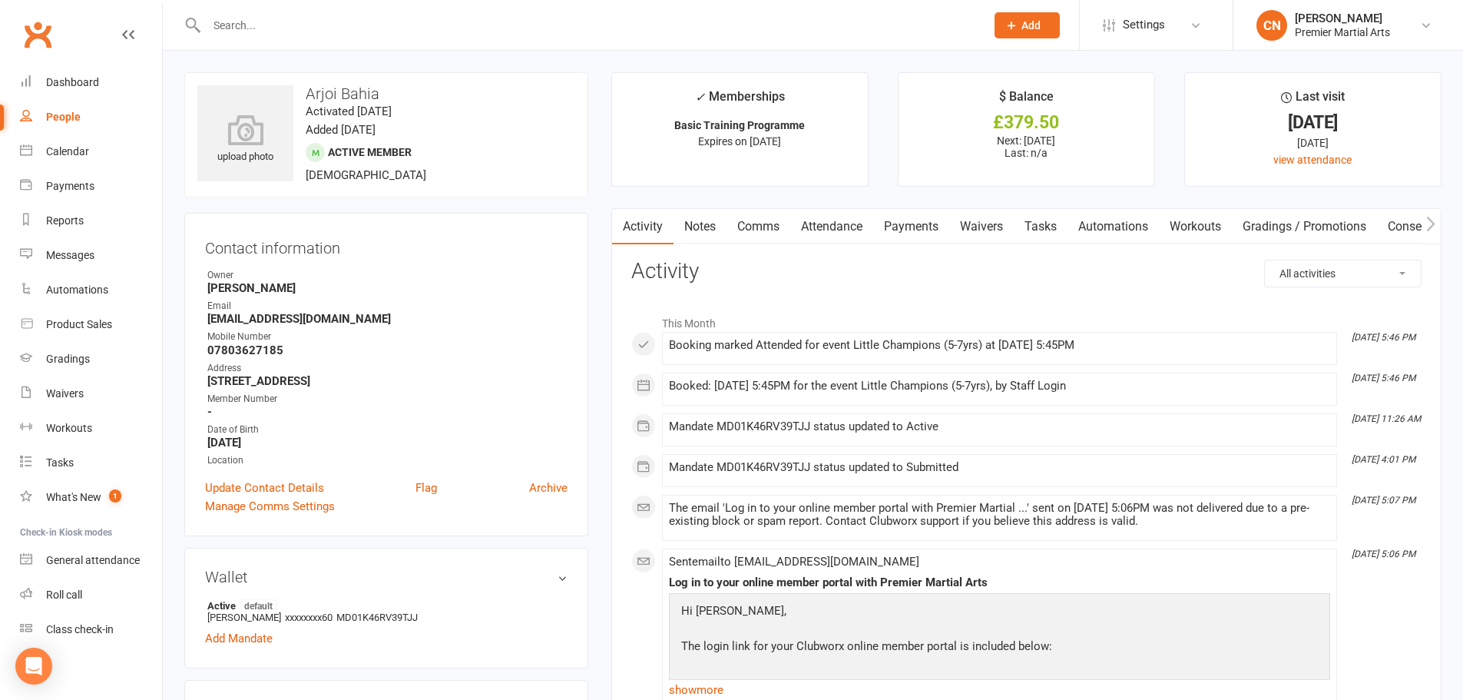
click at [77, 126] on link "People" at bounding box center [91, 117] width 142 height 35
select select "100"
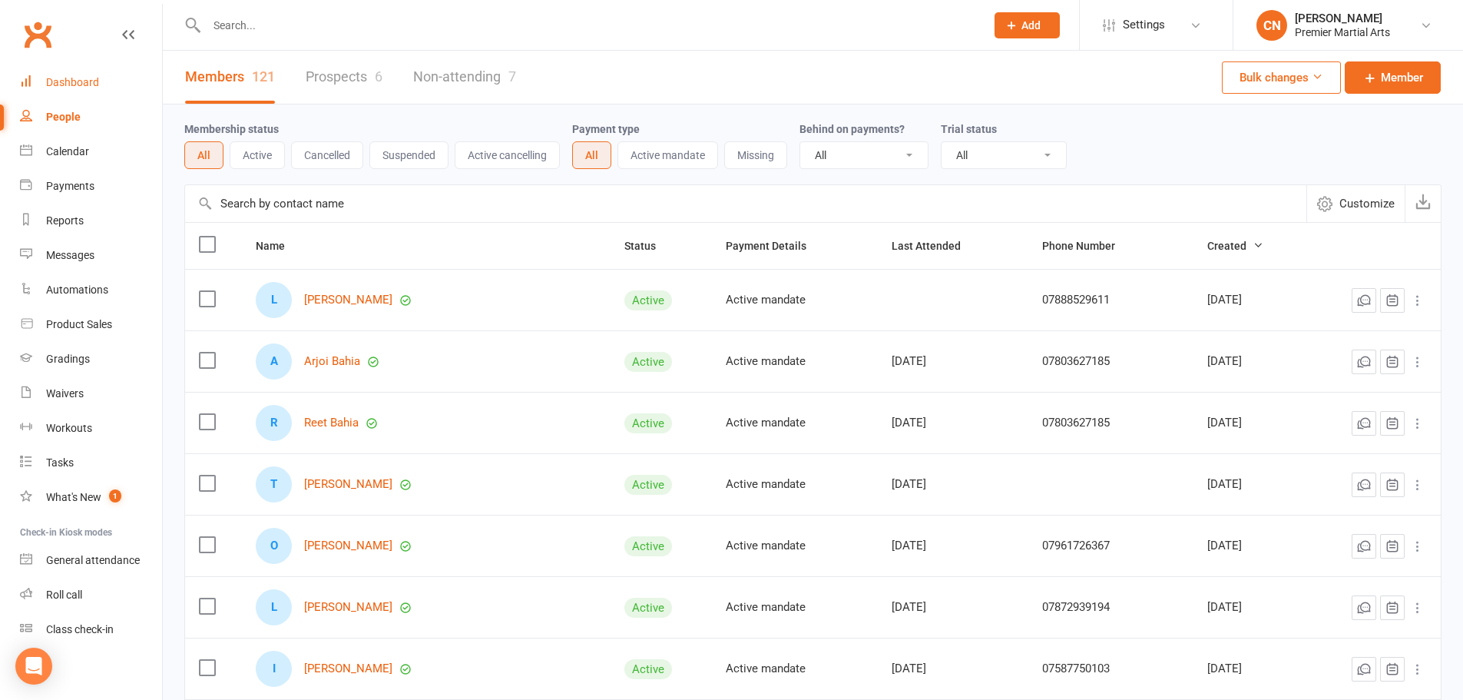
click at [55, 82] on div "Dashboard" at bounding box center [72, 82] width 53 height 12
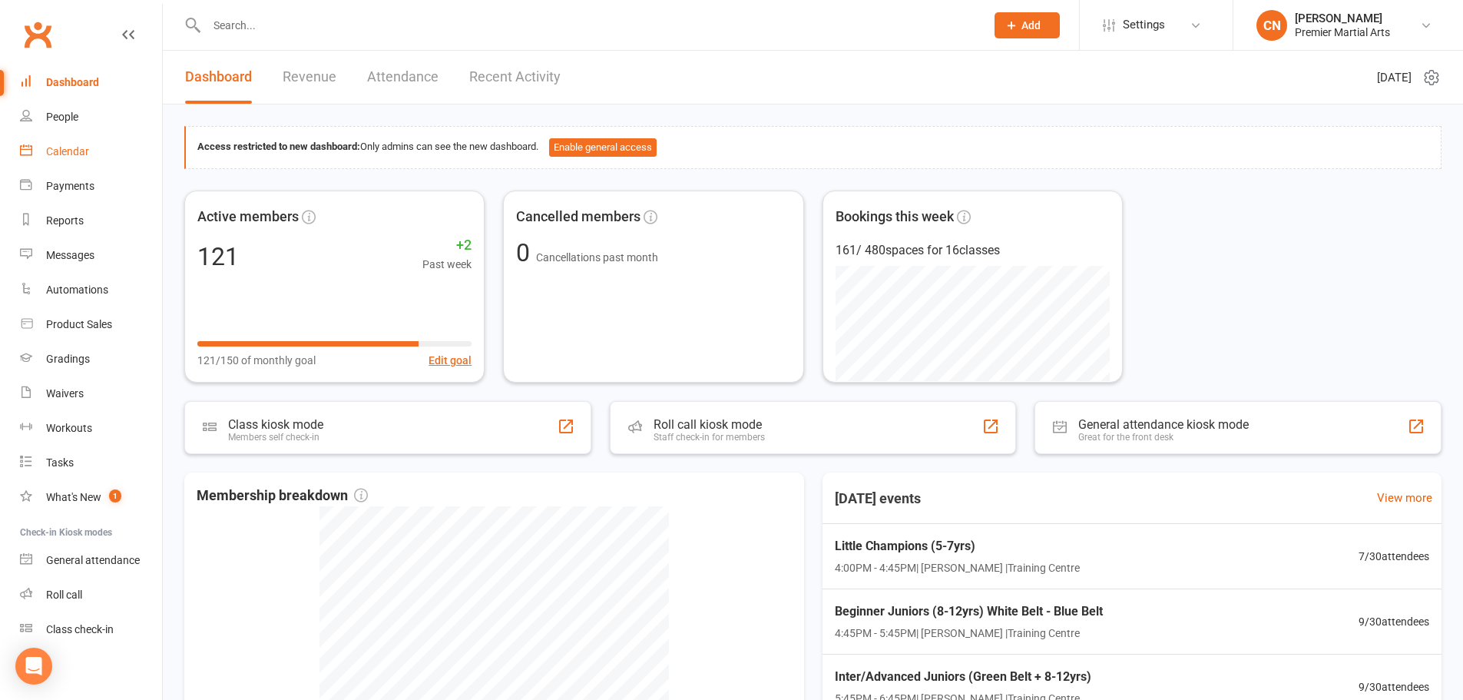
click at [82, 161] on link "Calendar" at bounding box center [91, 151] width 142 height 35
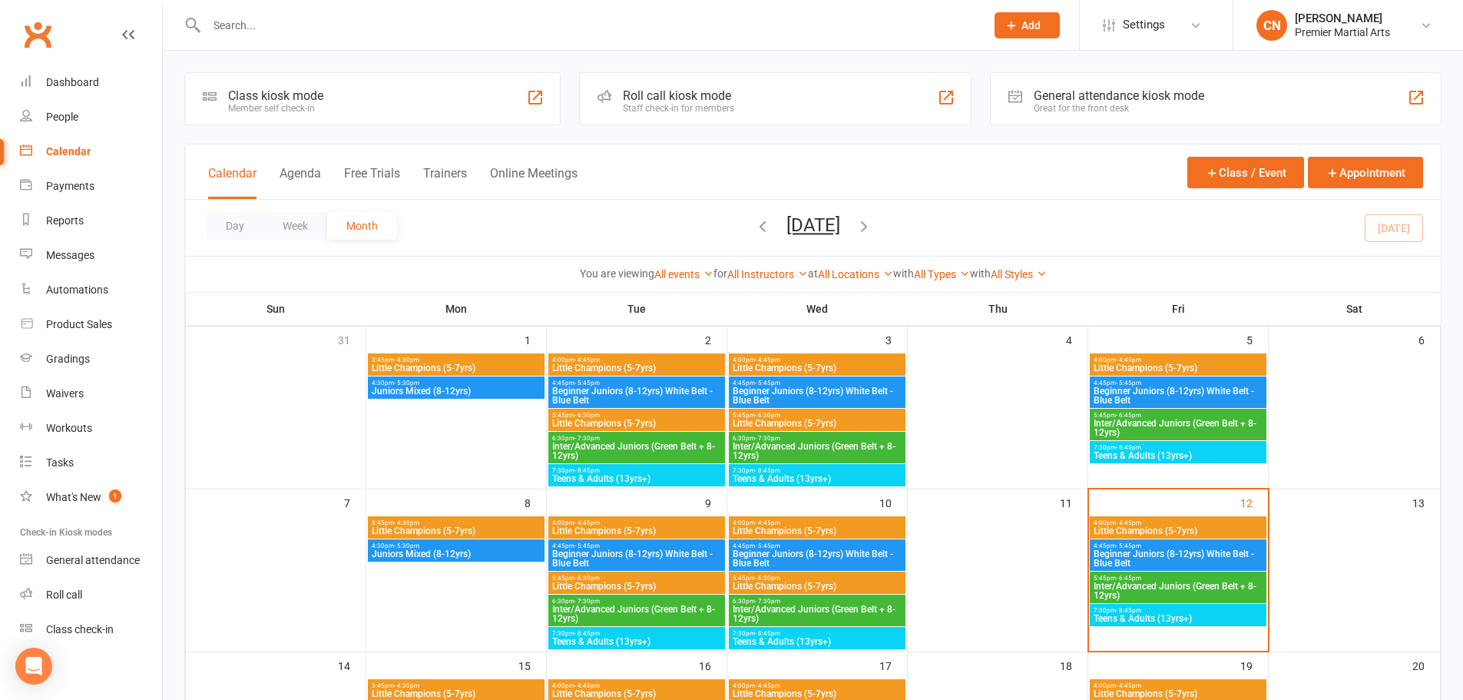
click at [719, 303] on span "Beginner Juniors (8-12yrs) White Belt - Blue Belt" at bounding box center [817, 558] width 170 height 18
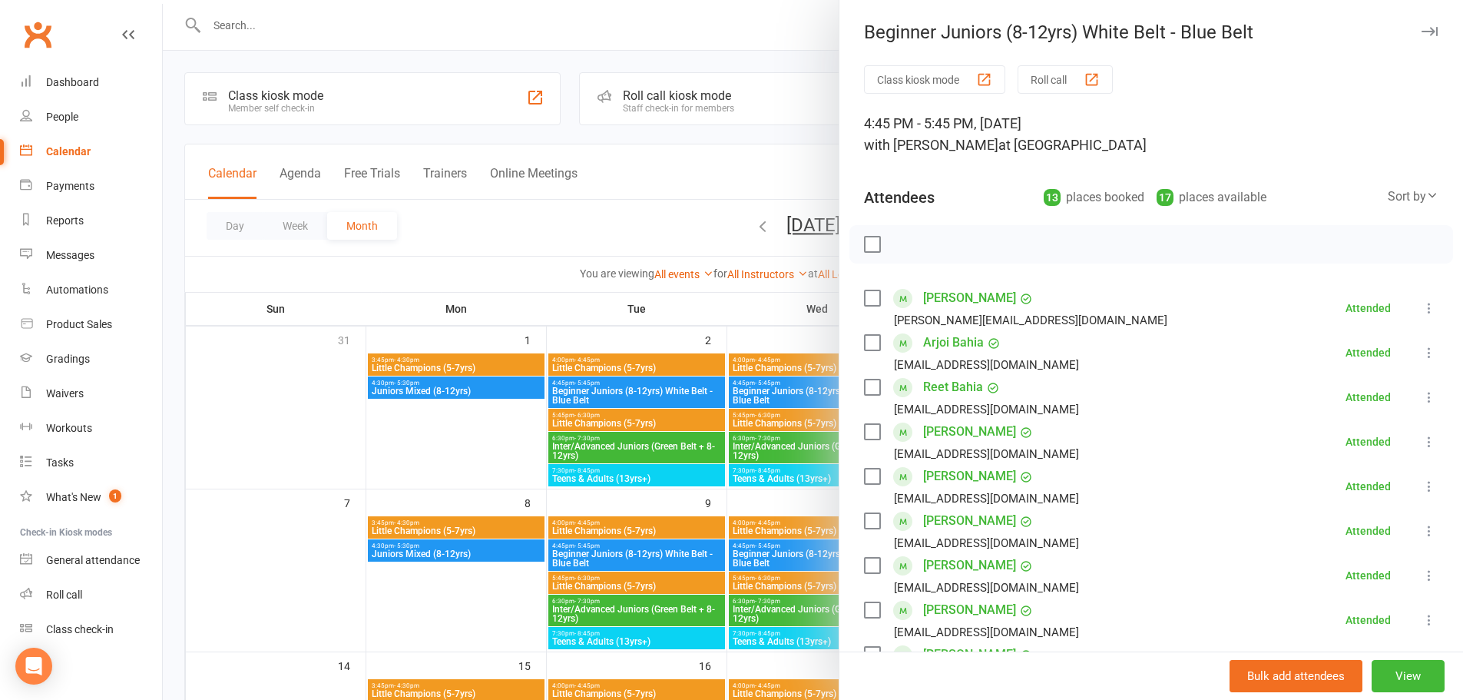
click at [719, 303] on icon at bounding box center [1428, 352] width 15 height 15
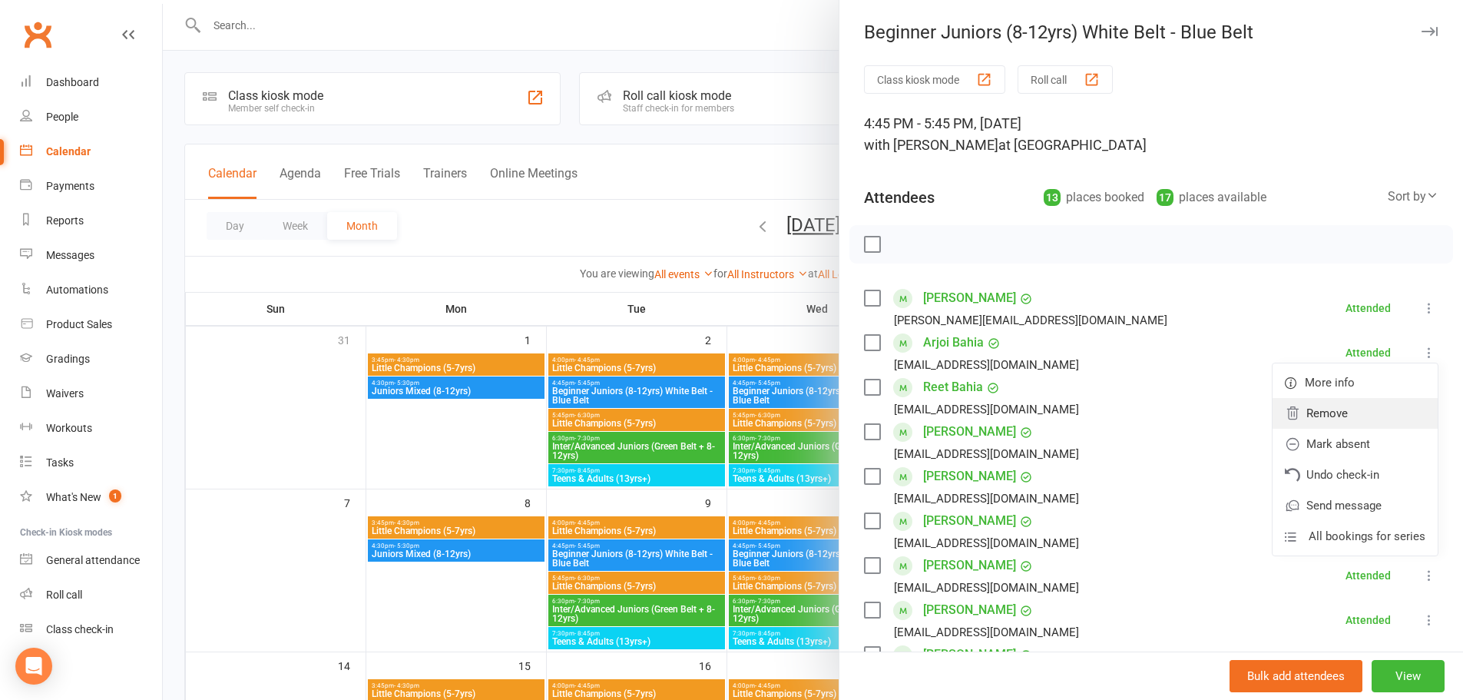
click at [719, 303] on link "Remove" at bounding box center [1354, 413] width 165 height 31
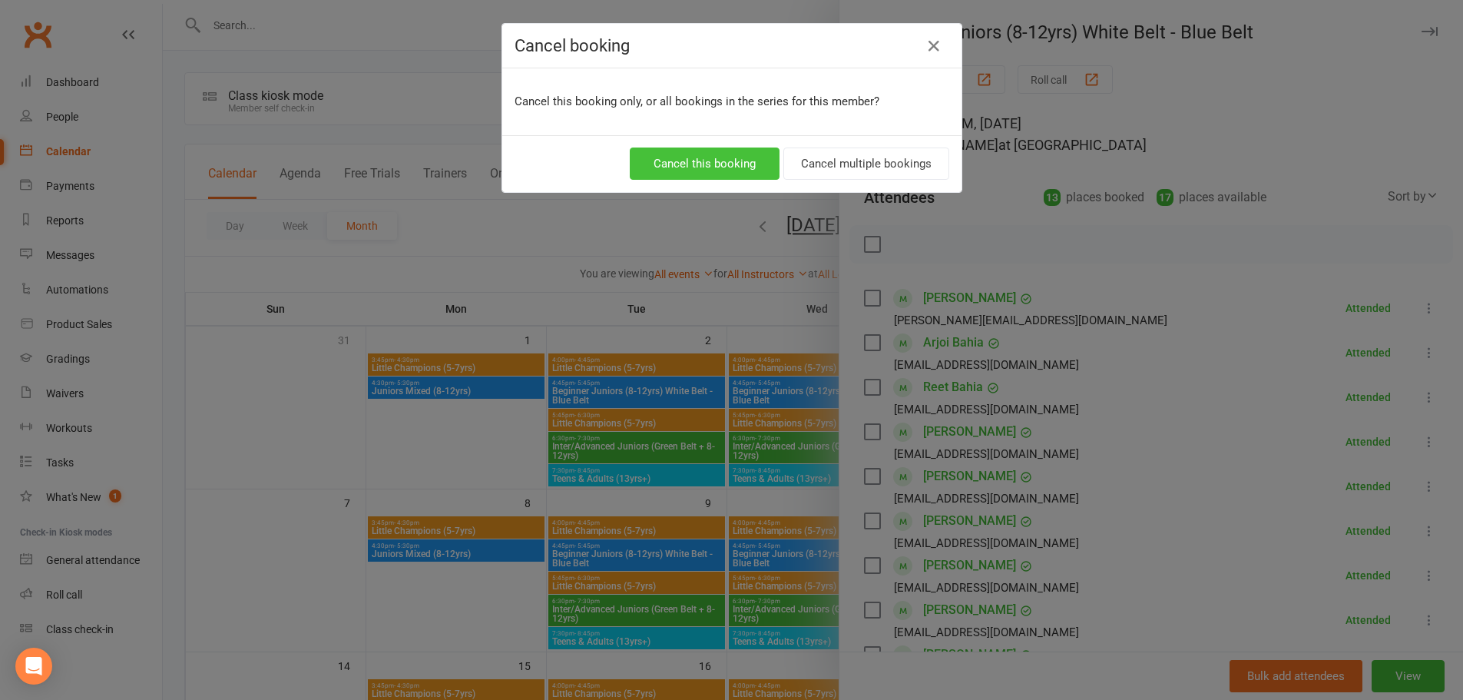
click at [700, 160] on button "Cancel this booking" at bounding box center [705, 163] width 150 height 32
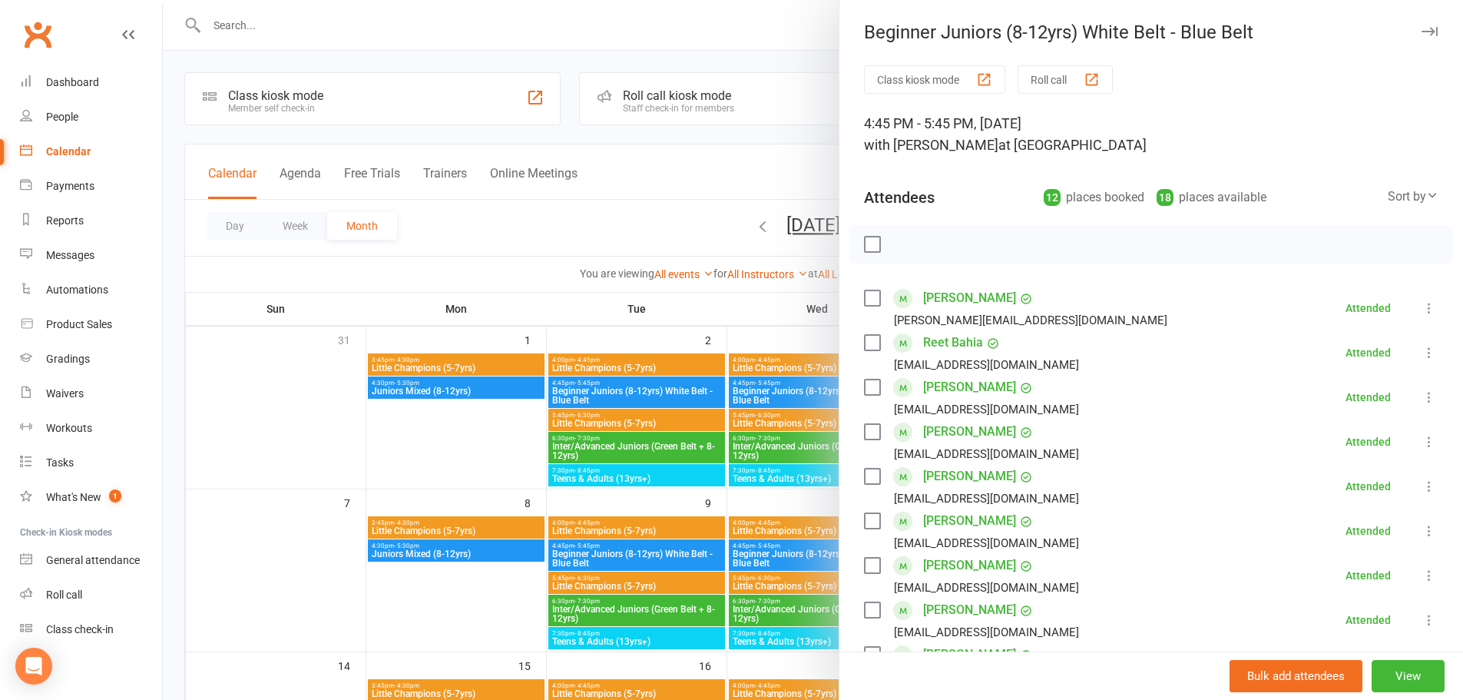
click at [719, 303] on icon at bounding box center [1428, 352] width 15 height 15
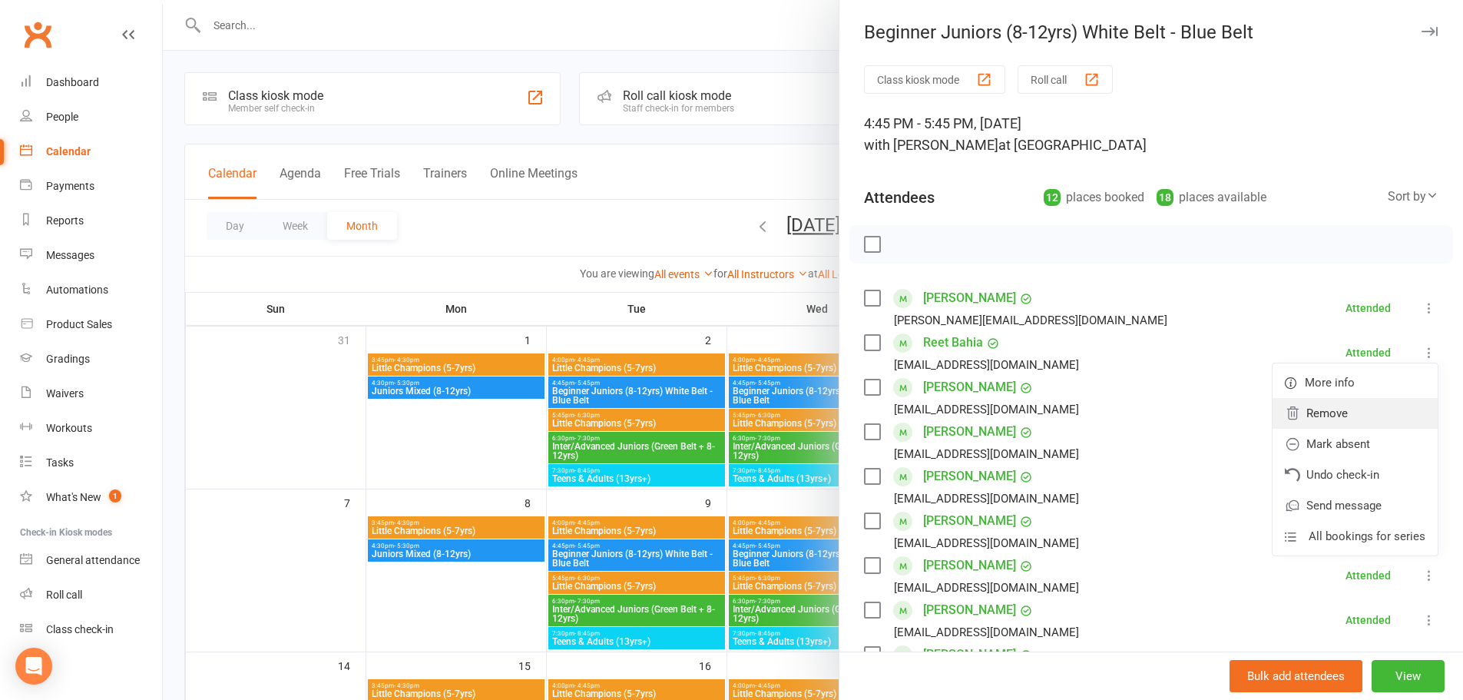
click at [719, 303] on link "Remove" at bounding box center [1354, 413] width 165 height 31
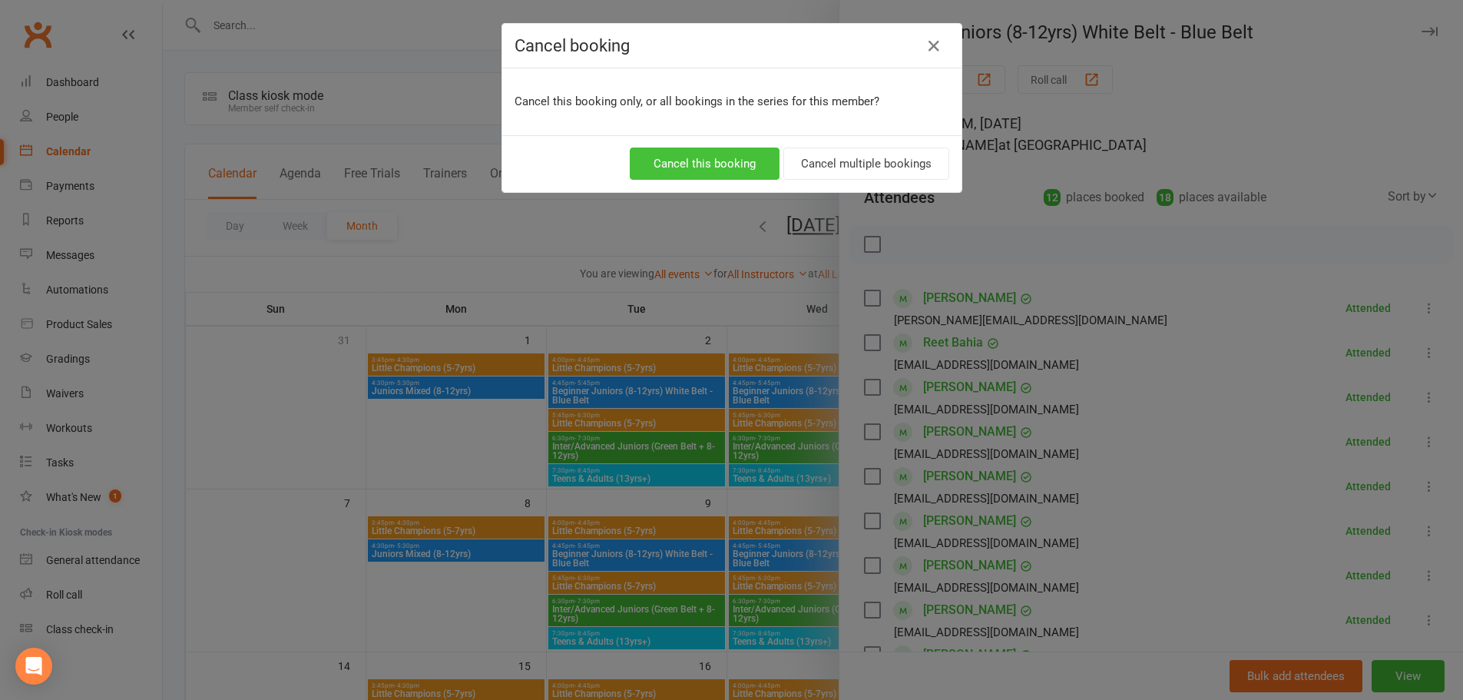
click at [719, 166] on button "Cancel this booking" at bounding box center [705, 163] width 150 height 32
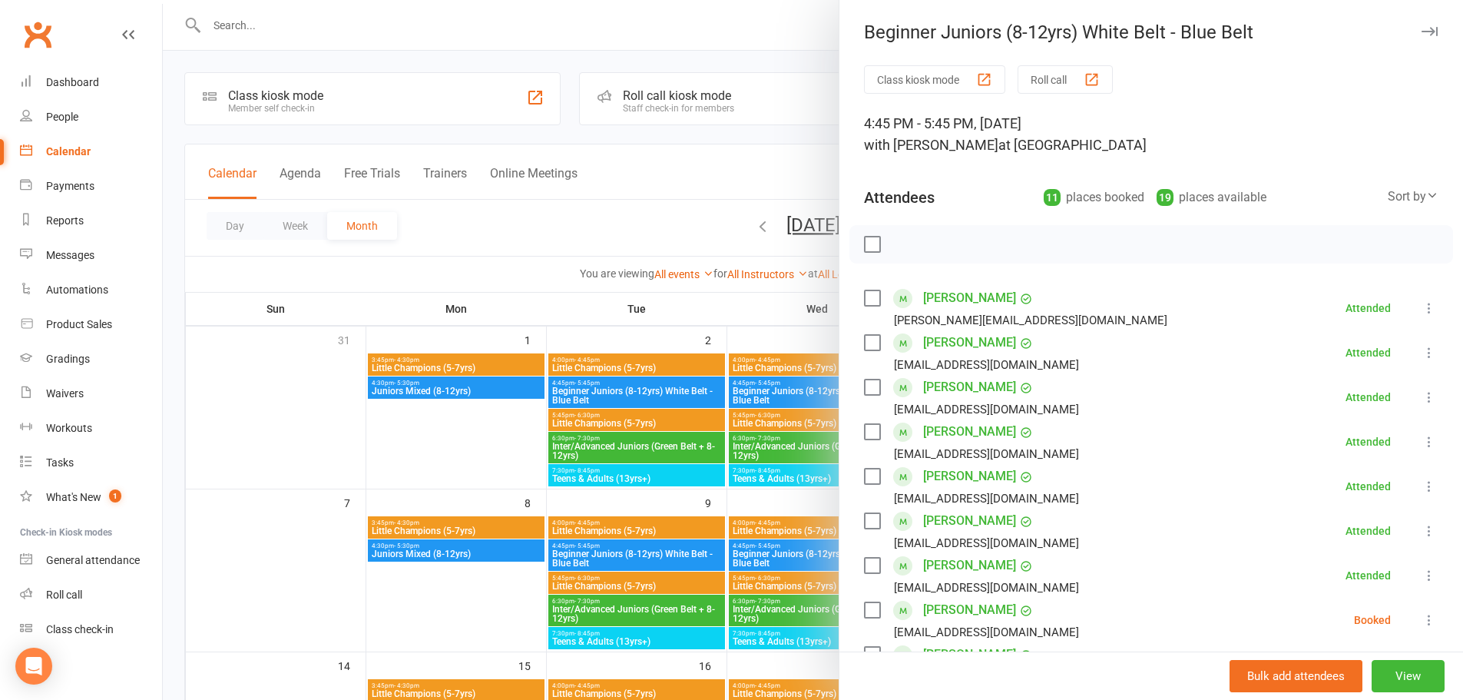
click at [719, 34] on icon "button" at bounding box center [1429, 31] width 16 height 9
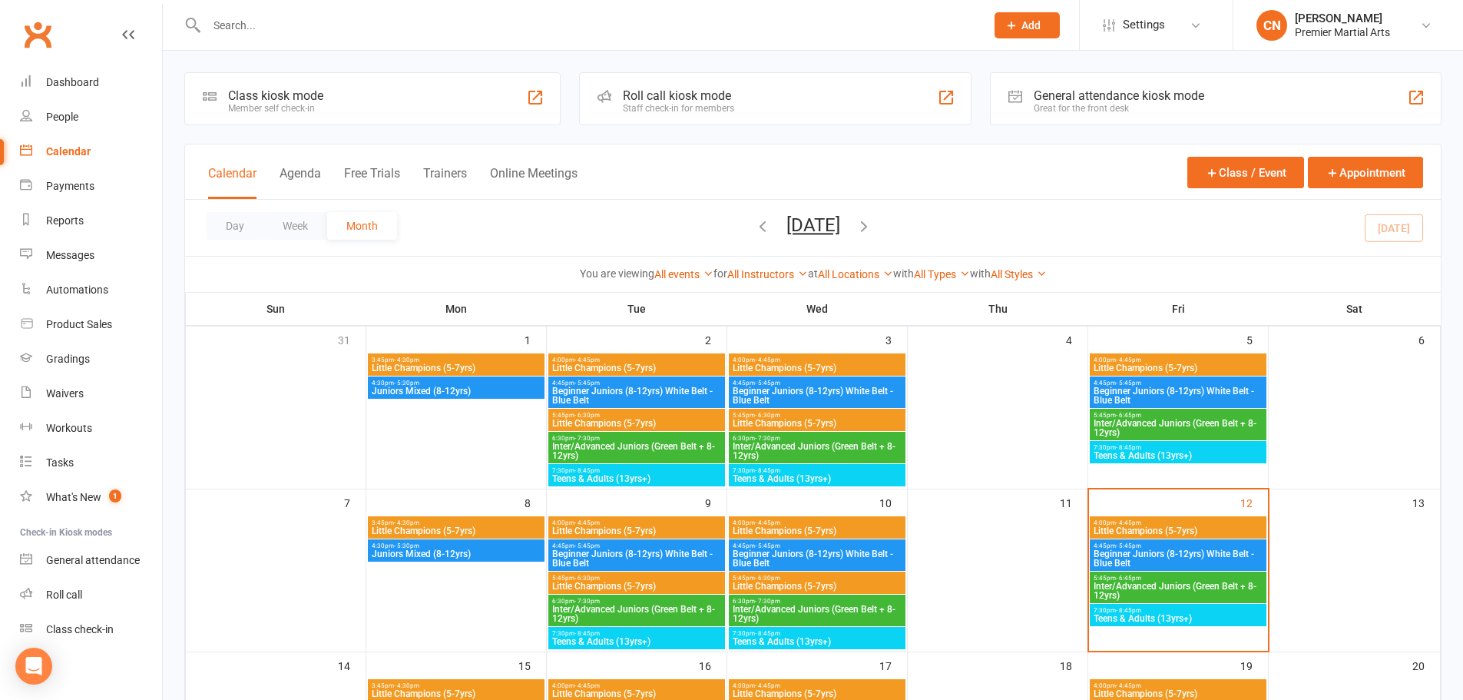
click at [719, 50] on div "Prospect Member Non-attending contact Class / event Appointment Grading event T…" at bounding box center [731, 25] width 1463 height 51
click at [74, 122] on div "People" at bounding box center [62, 117] width 32 height 12
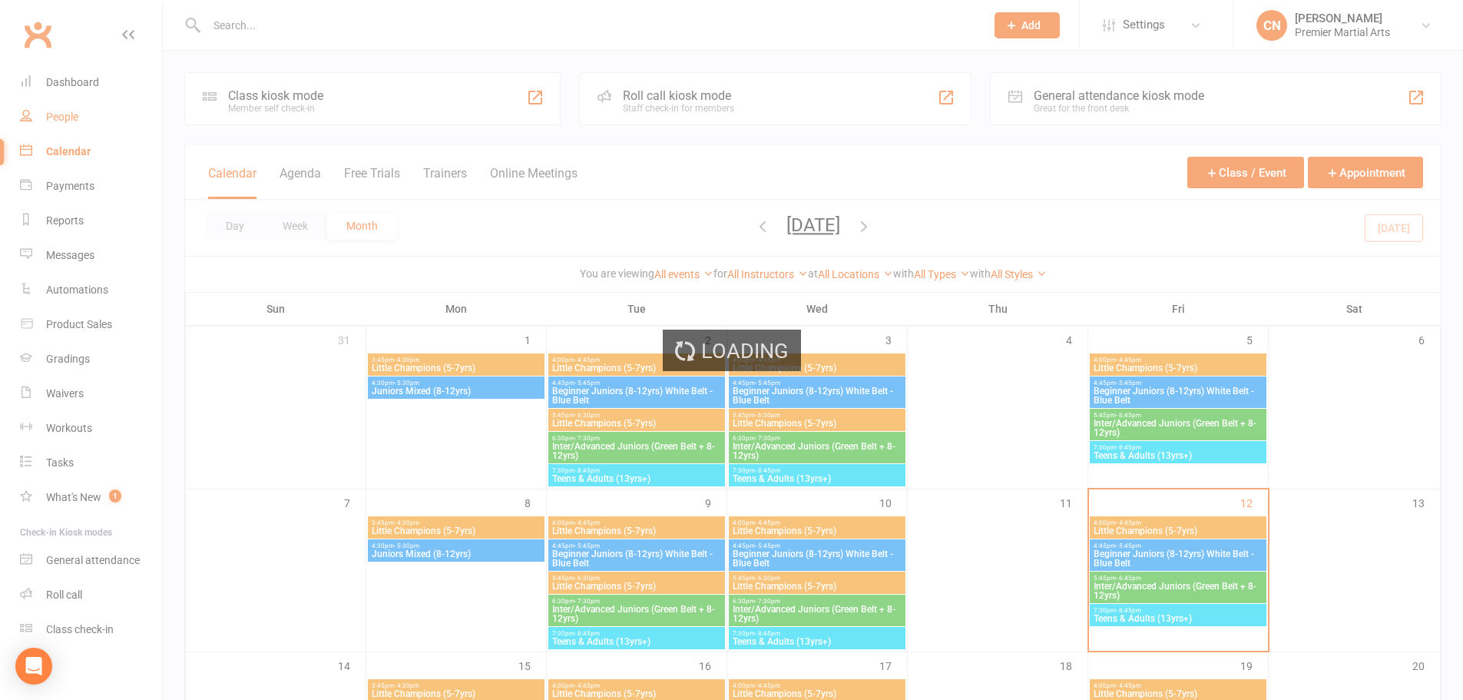
select select "100"
